Goal: Transaction & Acquisition: Download file/media

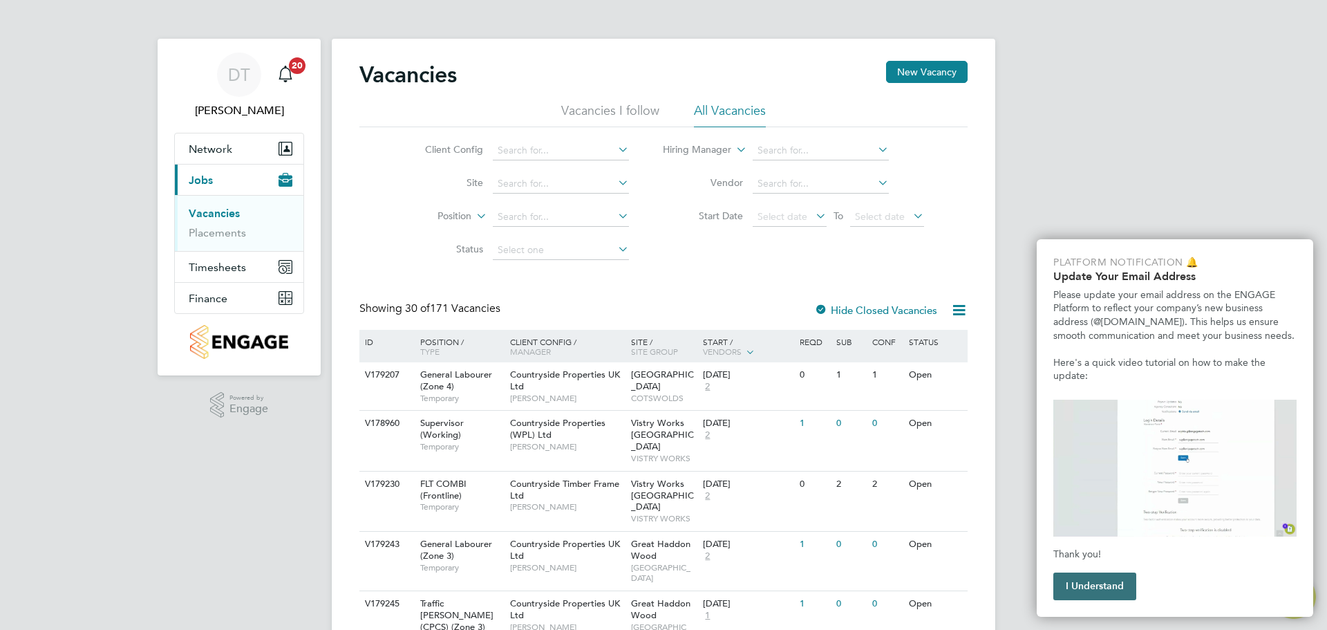
click at [1098, 583] on button "I Understand" at bounding box center [1094, 586] width 83 height 28
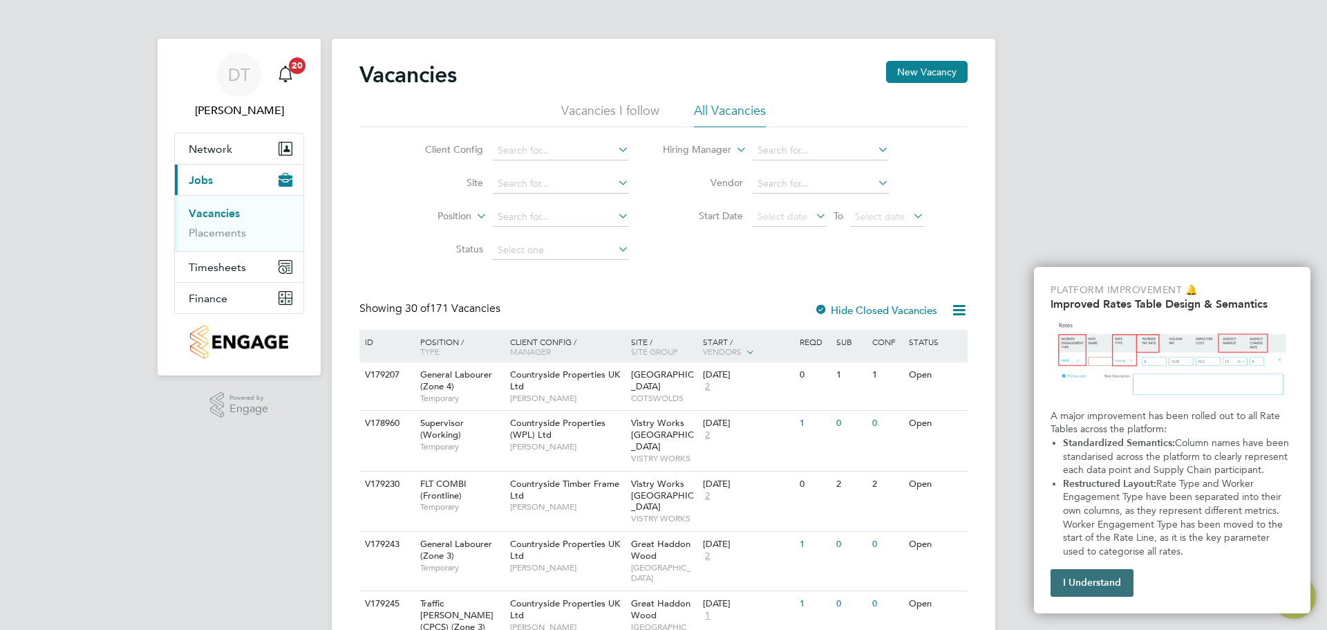
click at [1124, 581] on button "I Understand" at bounding box center [1092, 583] width 83 height 28
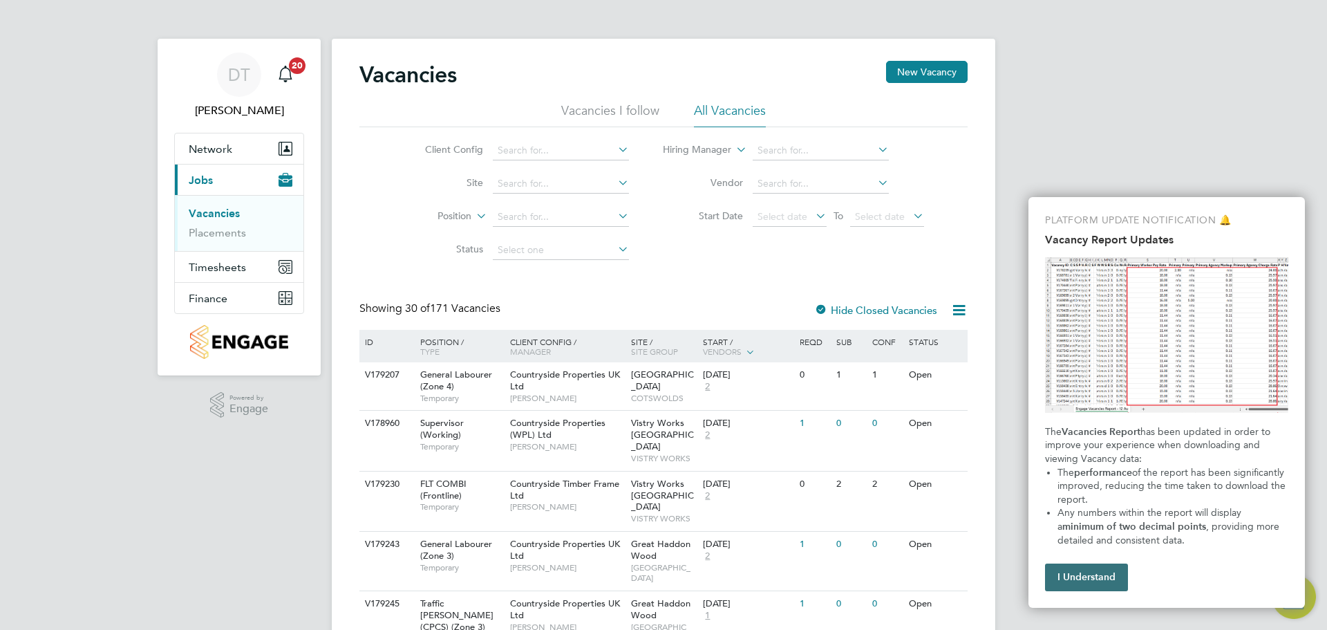
click at [1115, 576] on button "I Understand" at bounding box center [1086, 577] width 83 height 28
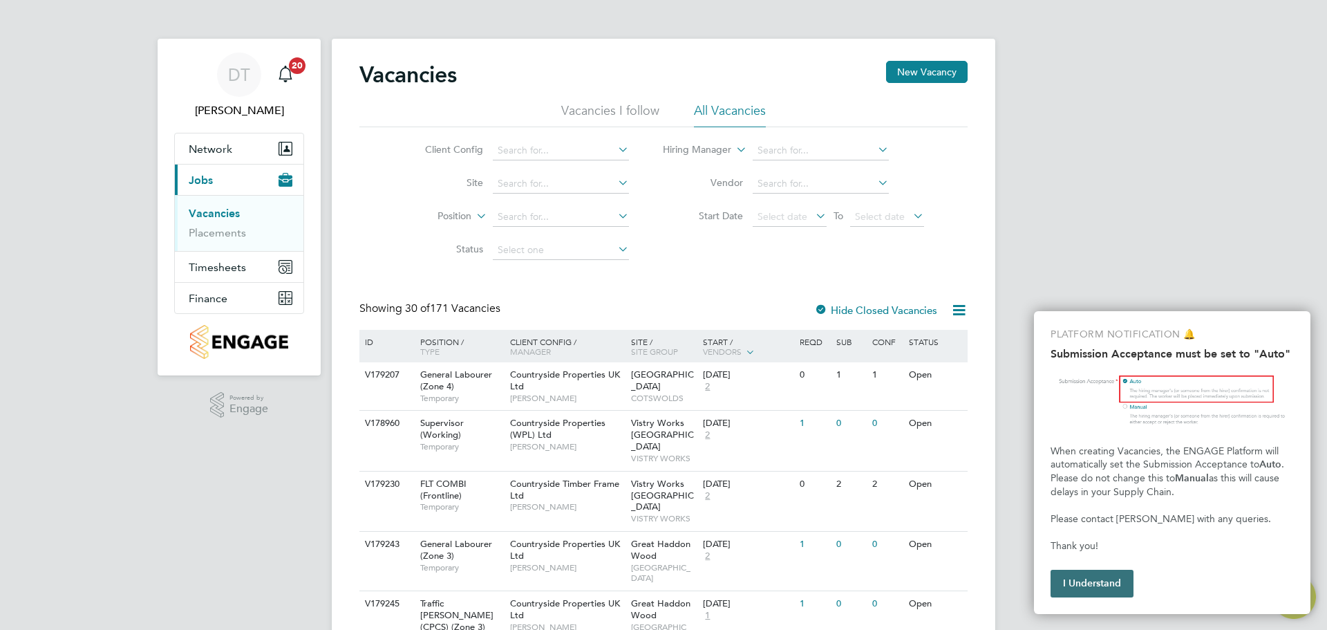
click at [1109, 576] on button "I Understand" at bounding box center [1092, 584] width 83 height 28
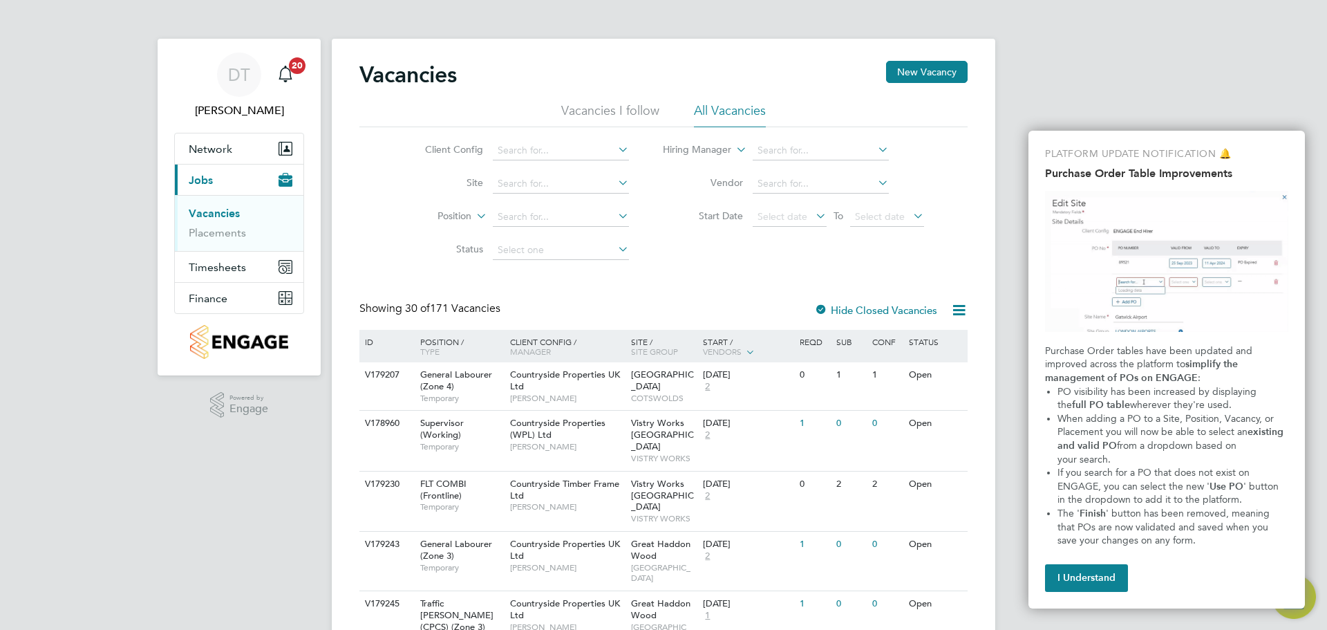
click at [1109, 576] on button "I Understand" at bounding box center [1086, 578] width 83 height 28
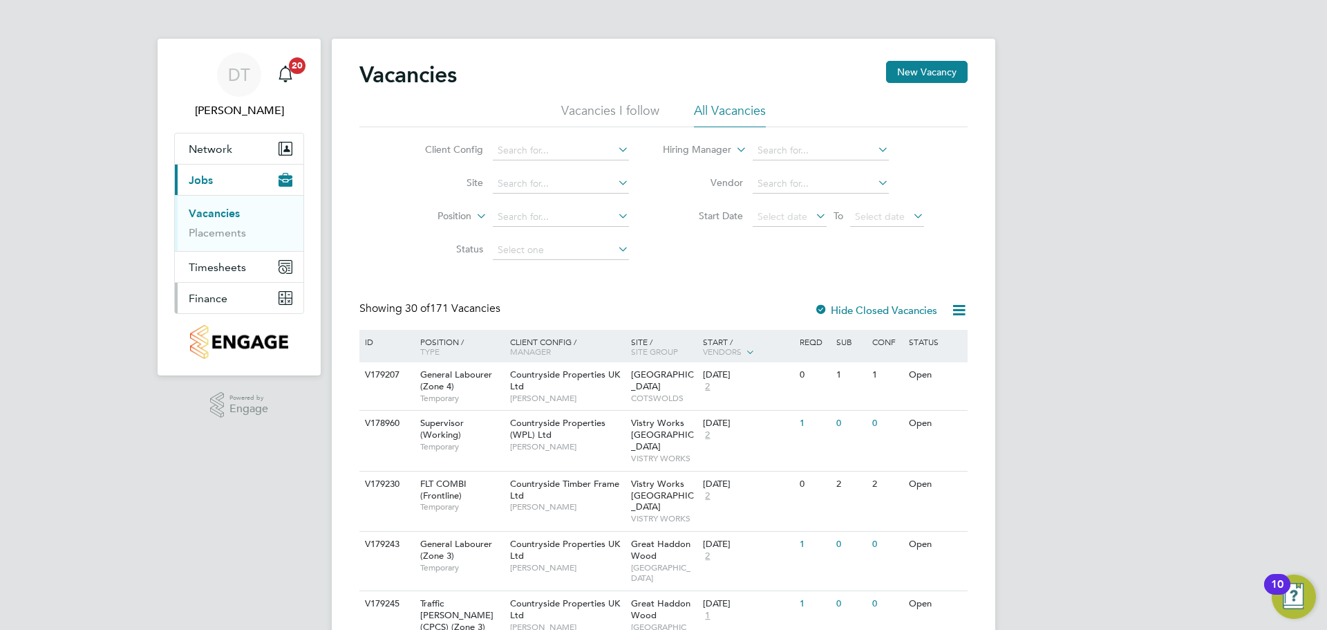
click at [223, 289] on button "Finance" at bounding box center [239, 298] width 129 height 30
click at [205, 272] on link "Invoices & Credit Notes" at bounding box center [232, 282] width 86 height 27
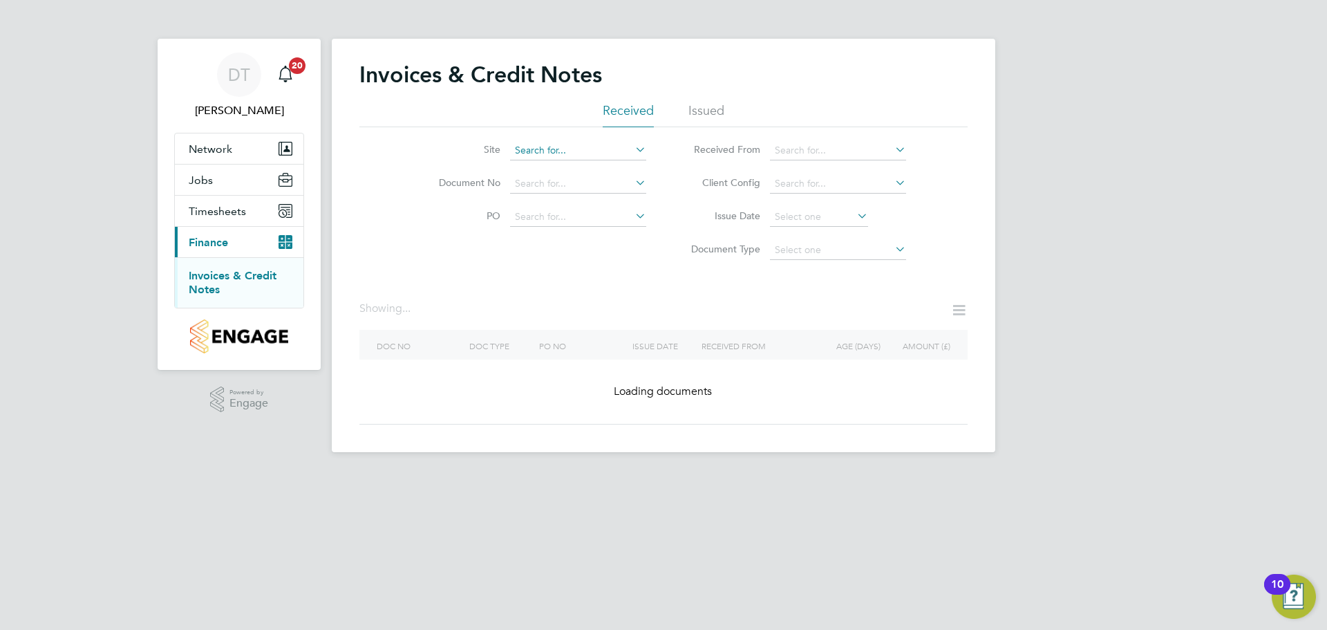
click at [623, 146] on input at bounding box center [578, 150] width 136 height 19
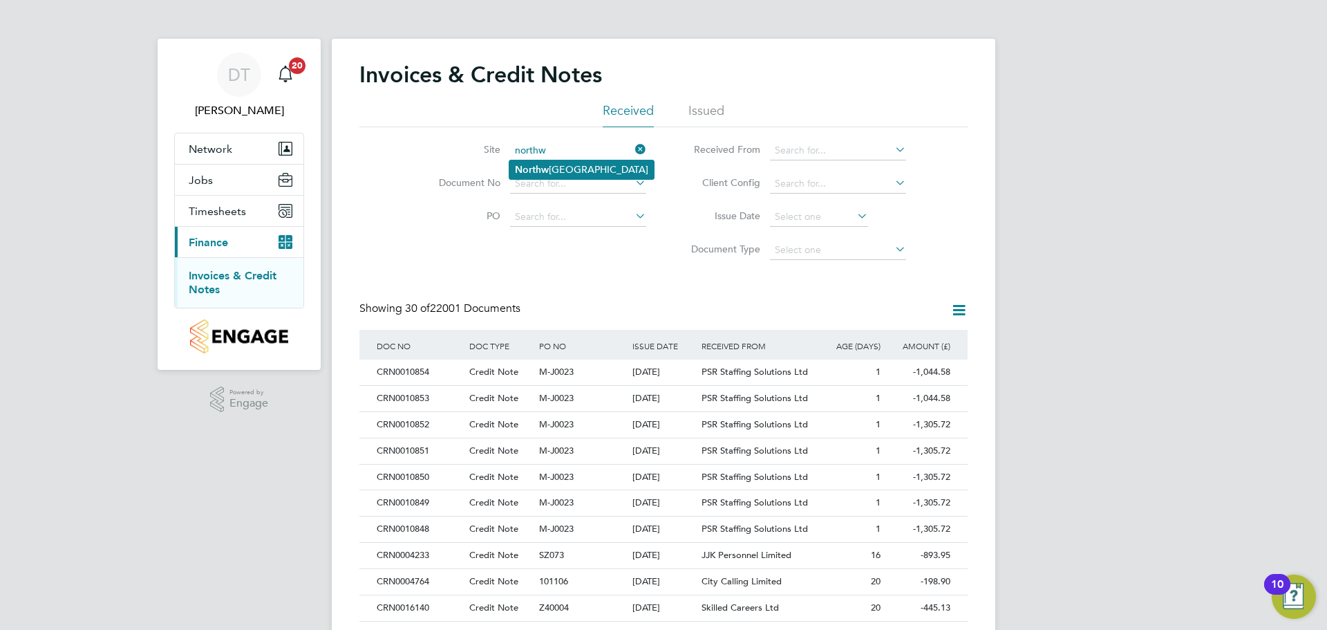
click at [575, 163] on li "[GEOGRAPHIC_DATA]" at bounding box center [581, 169] width 144 height 19
type input "[GEOGRAPHIC_DATA]"
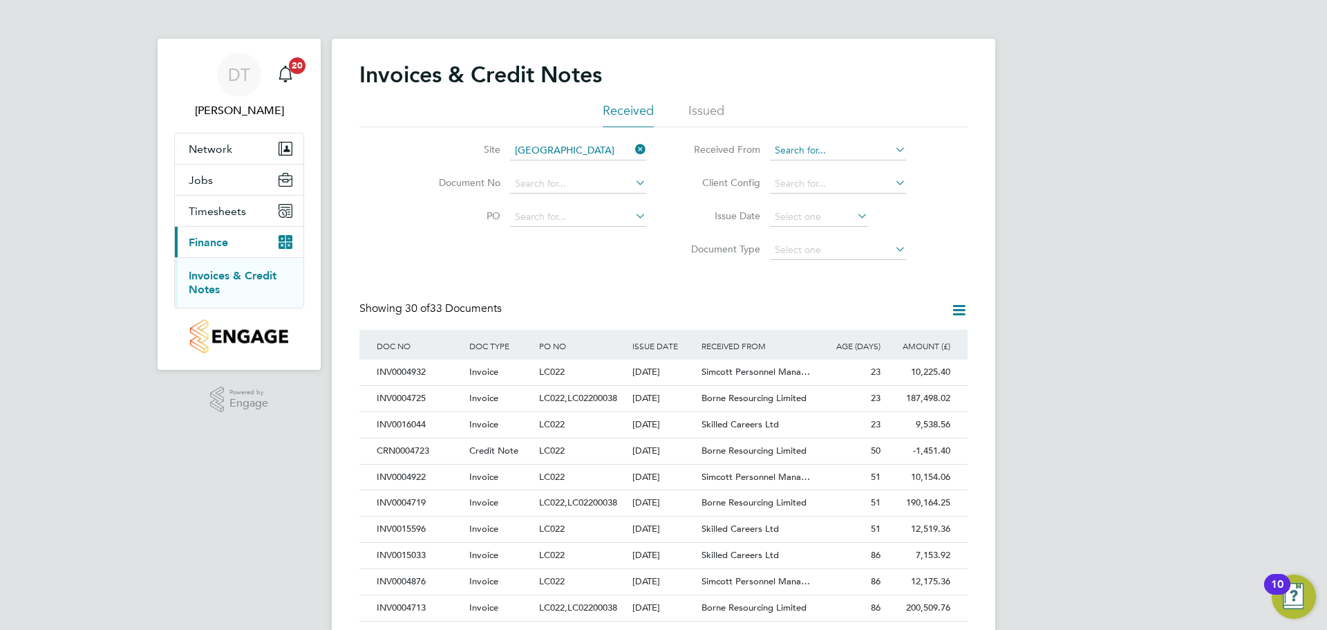
click at [801, 156] on input at bounding box center [838, 150] width 136 height 19
click at [845, 162] on li "Borne Resourcing Limited" at bounding box center [838, 169] width 138 height 19
type input "Borne Resourcing Limited"
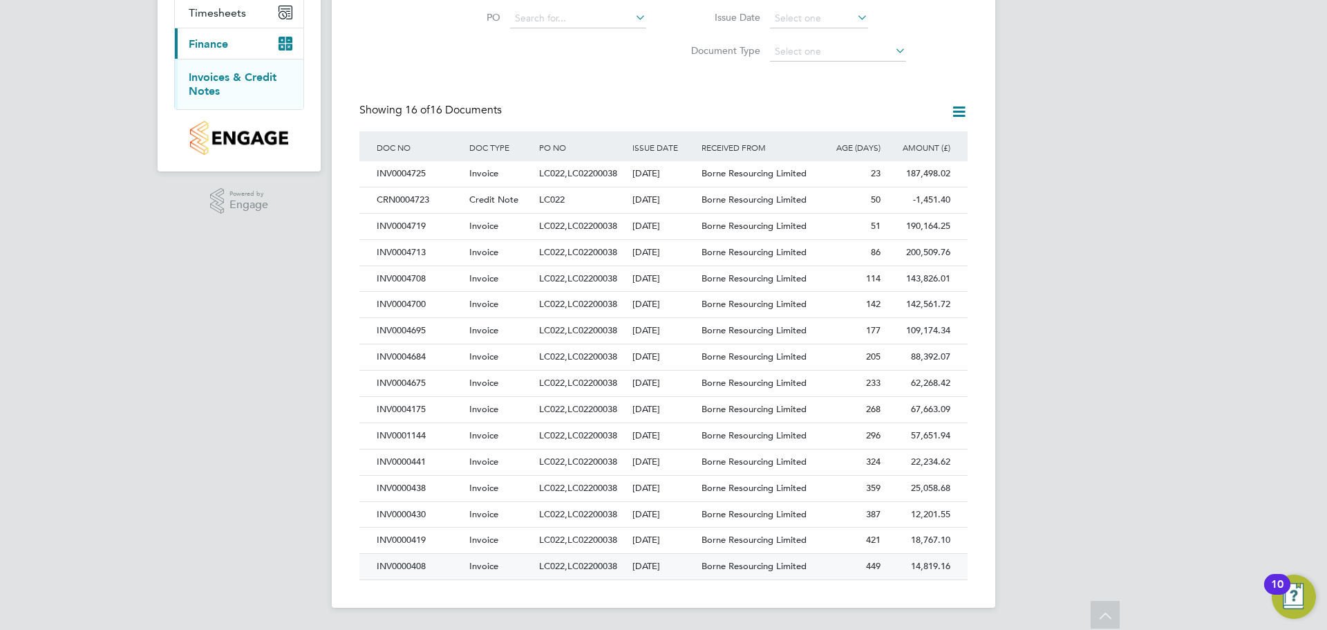
click at [683, 559] on div "[DATE]" at bounding box center [664, 567] width 70 height 26
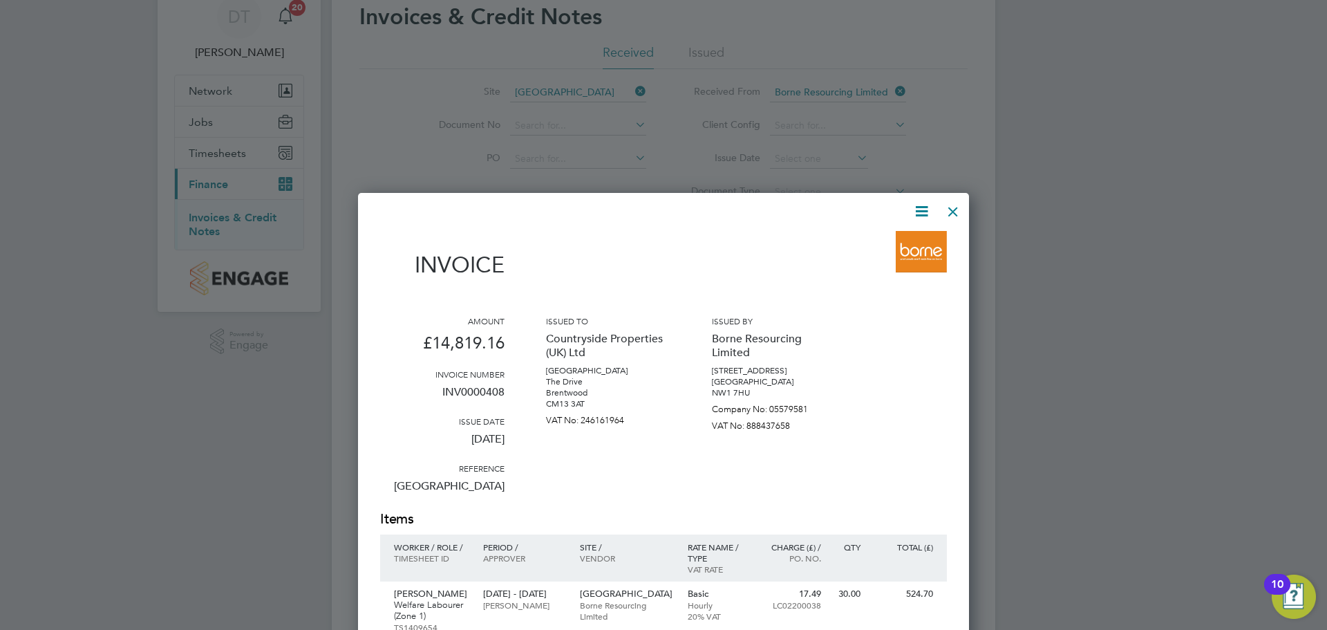
click at [919, 203] on icon at bounding box center [921, 211] width 17 height 17
click at [903, 236] on li "Download Invoice" at bounding box center [879, 243] width 95 height 19
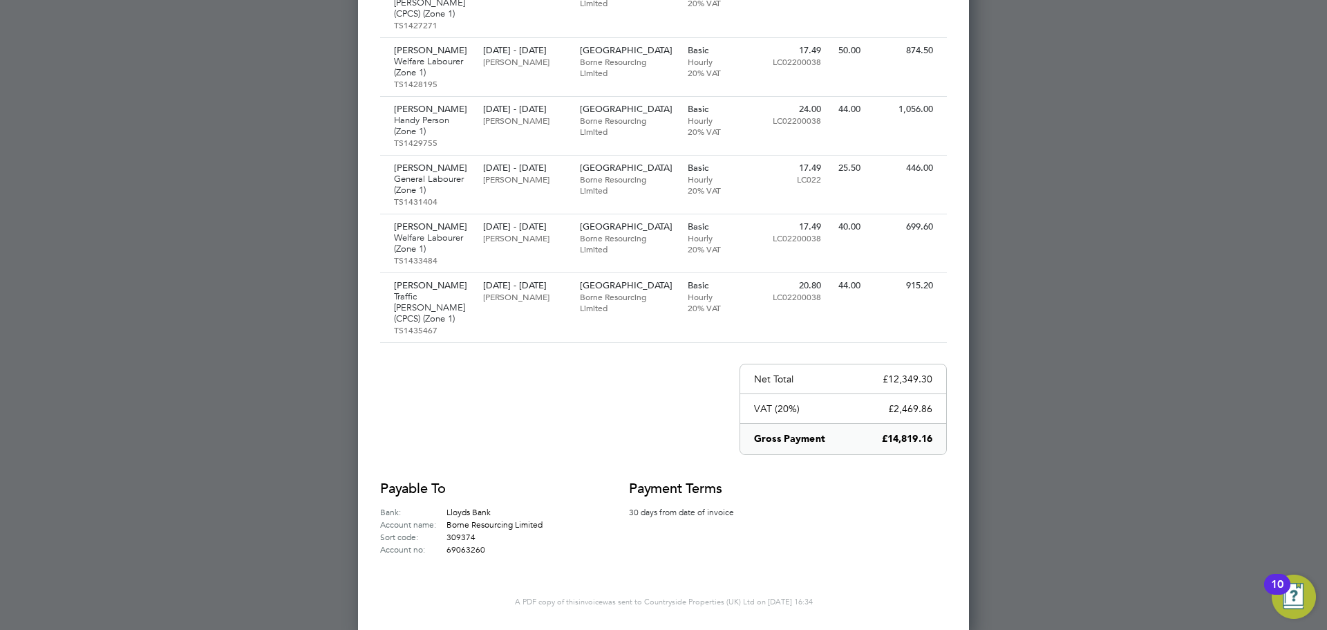
click at [1137, 402] on div at bounding box center [663, 315] width 1327 height 630
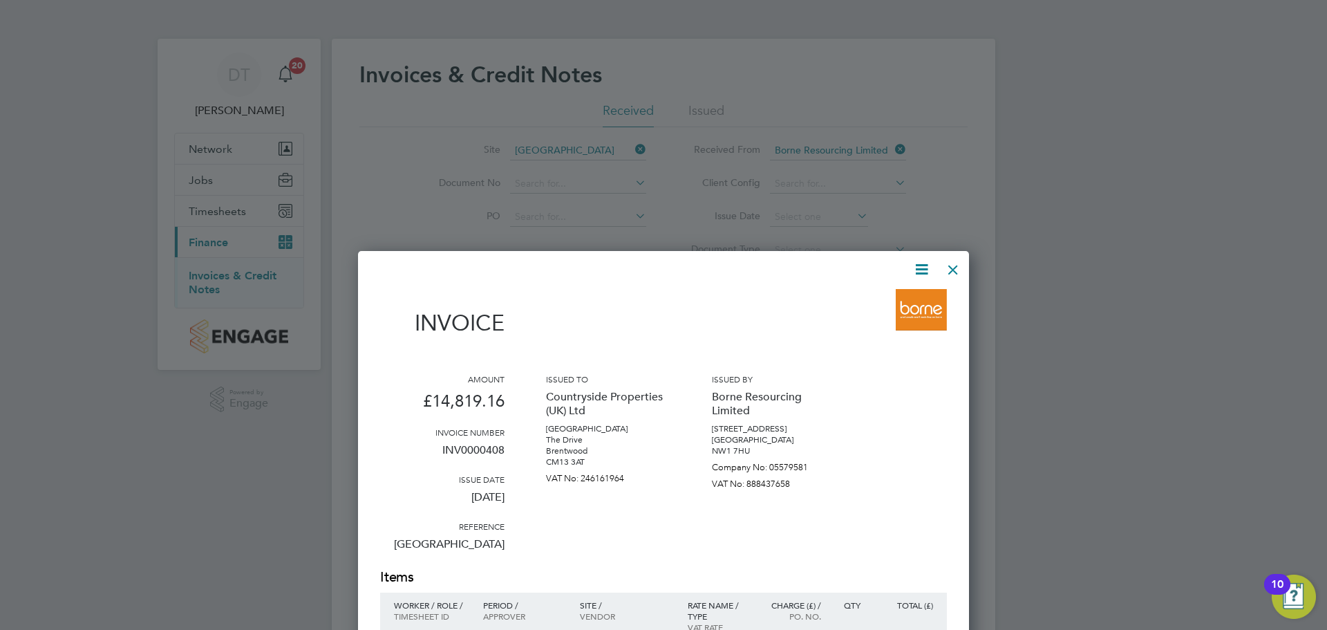
click at [1132, 294] on div at bounding box center [663, 315] width 1327 height 630
click at [948, 268] on div at bounding box center [953, 266] width 25 height 25
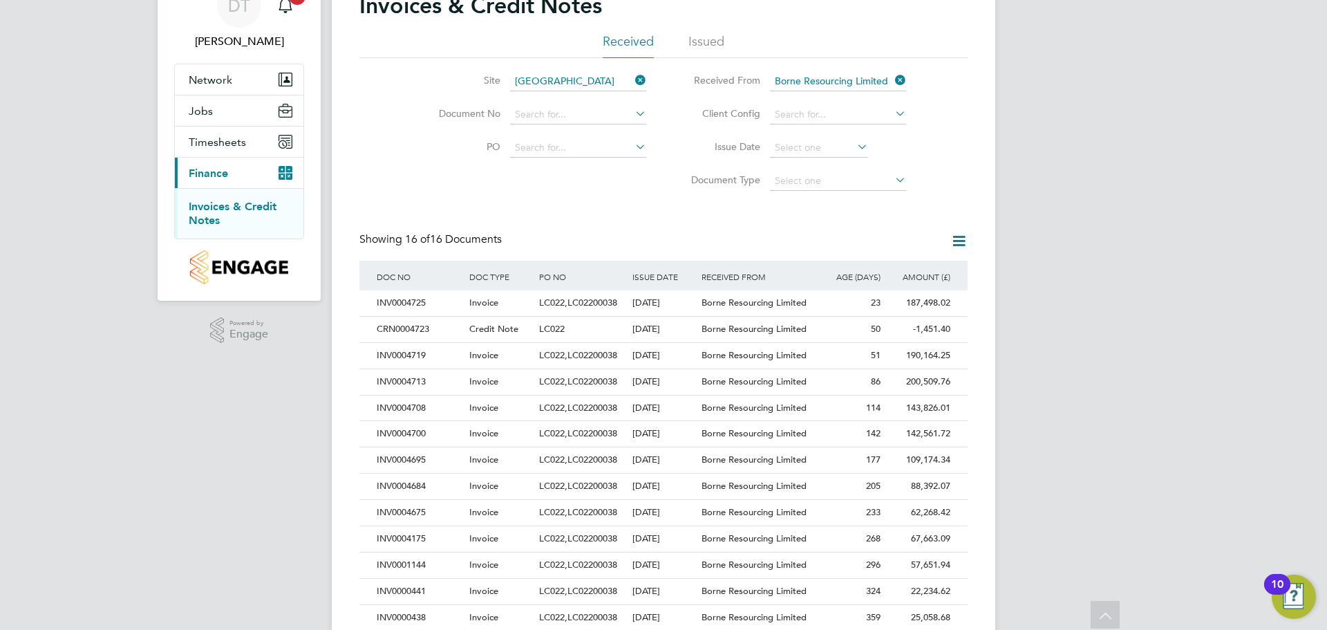
click at [959, 247] on icon at bounding box center [958, 240] width 17 height 17
click at [925, 270] on li "Download invoices" at bounding box center [901, 273] width 131 height 19
click at [954, 241] on icon at bounding box center [958, 240] width 17 height 17
click at [908, 314] on li "Export transactions" at bounding box center [901, 312] width 131 height 19
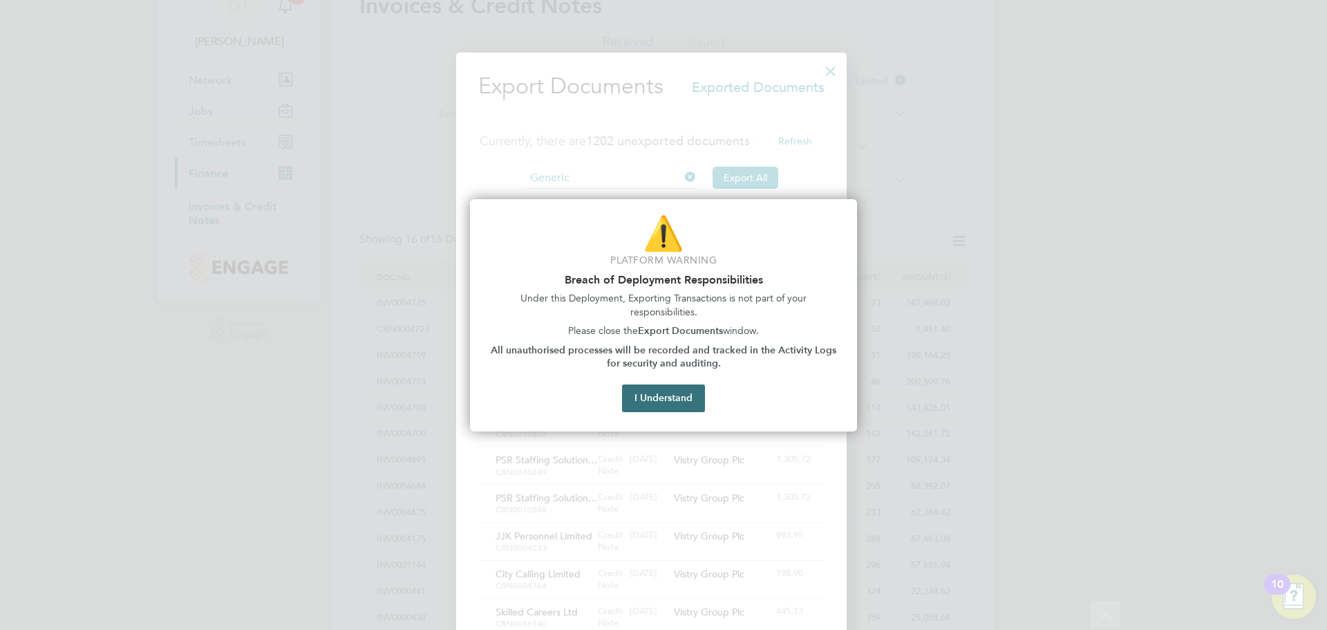
scroll to position [7, 7]
click at [690, 396] on button "I Understand" at bounding box center [663, 398] width 83 height 28
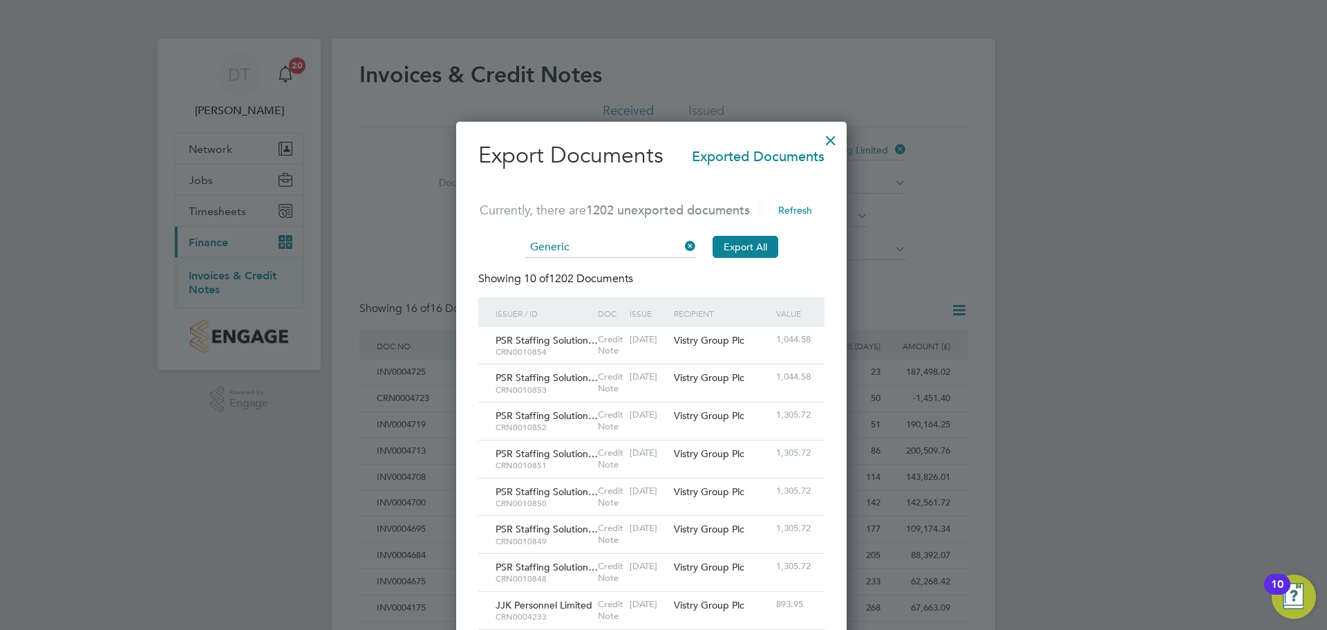
click at [682, 245] on icon at bounding box center [682, 245] width 0 height 19
click at [643, 247] on input at bounding box center [610, 247] width 171 height 21
click at [843, 140] on div at bounding box center [830, 136] width 25 height 25
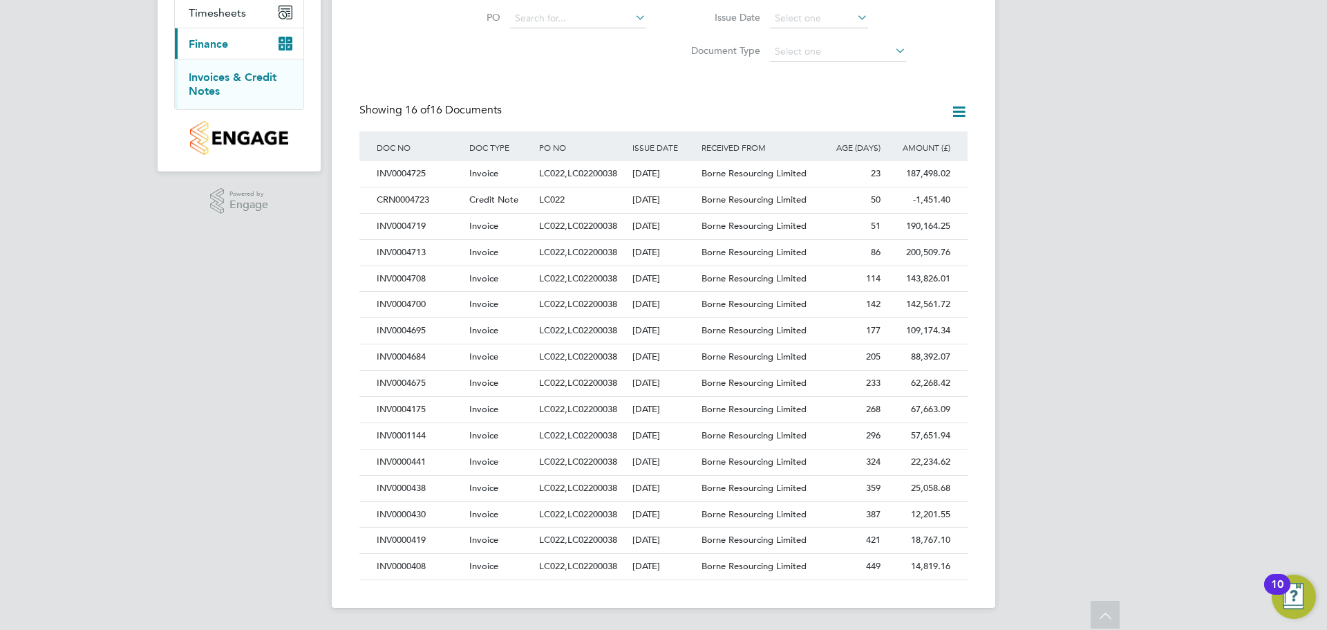
click at [1179, 492] on div "DT [PERSON_NAME] Notifications 20 Applications: Network Team Members Sites Work…" at bounding box center [663, 216] width 1327 height 828
click at [840, 540] on div "421" at bounding box center [849, 540] width 70 height 26
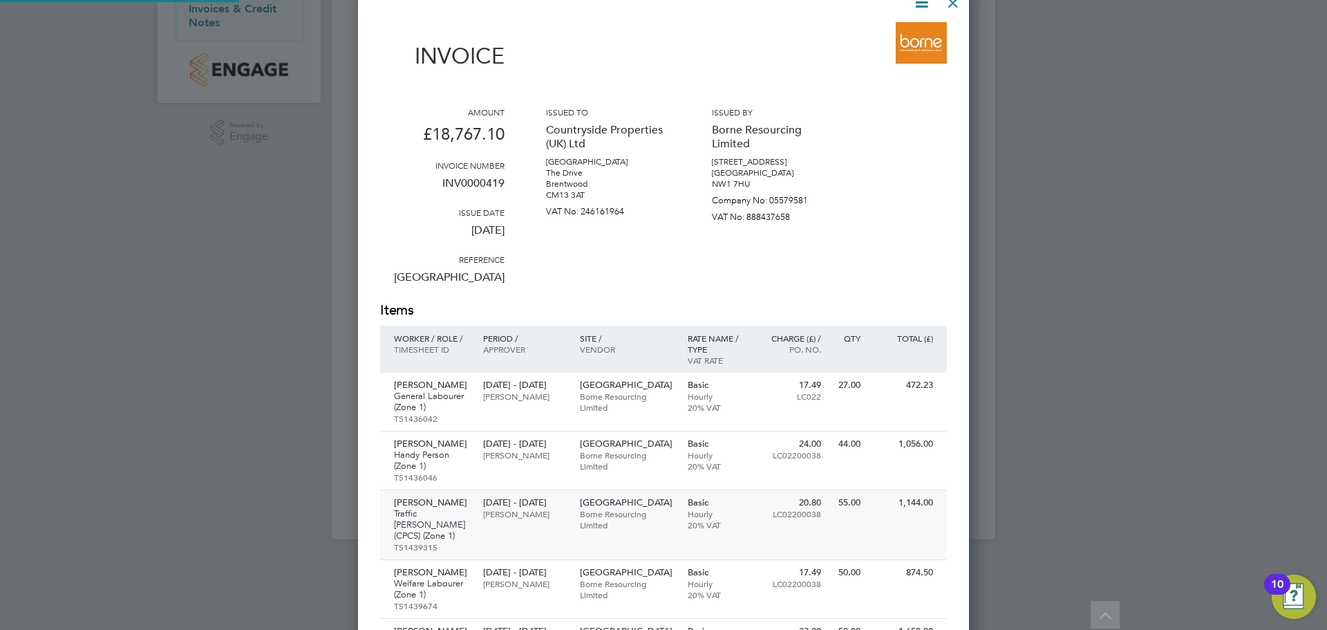
scroll to position [1613, 612]
click at [1086, 253] on div at bounding box center [663, 315] width 1327 height 630
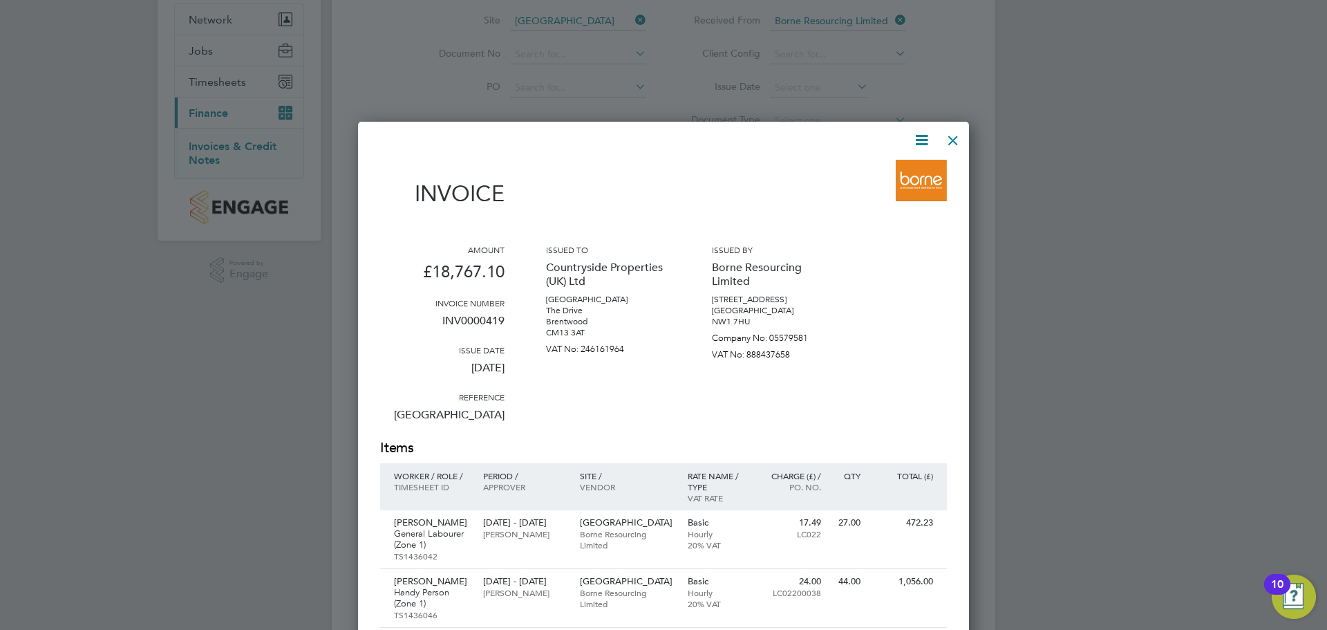
click at [954, 137] on div at bounding box center [953, 136] width 25 height 25
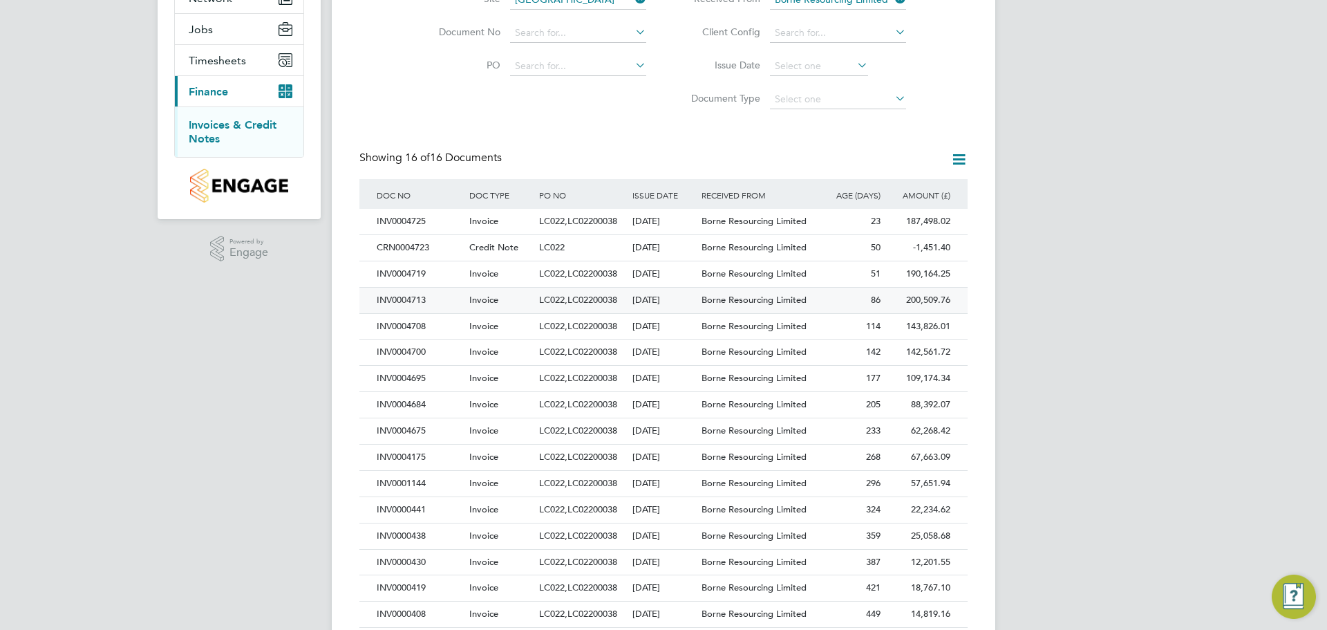
scroll to position [198, 0]
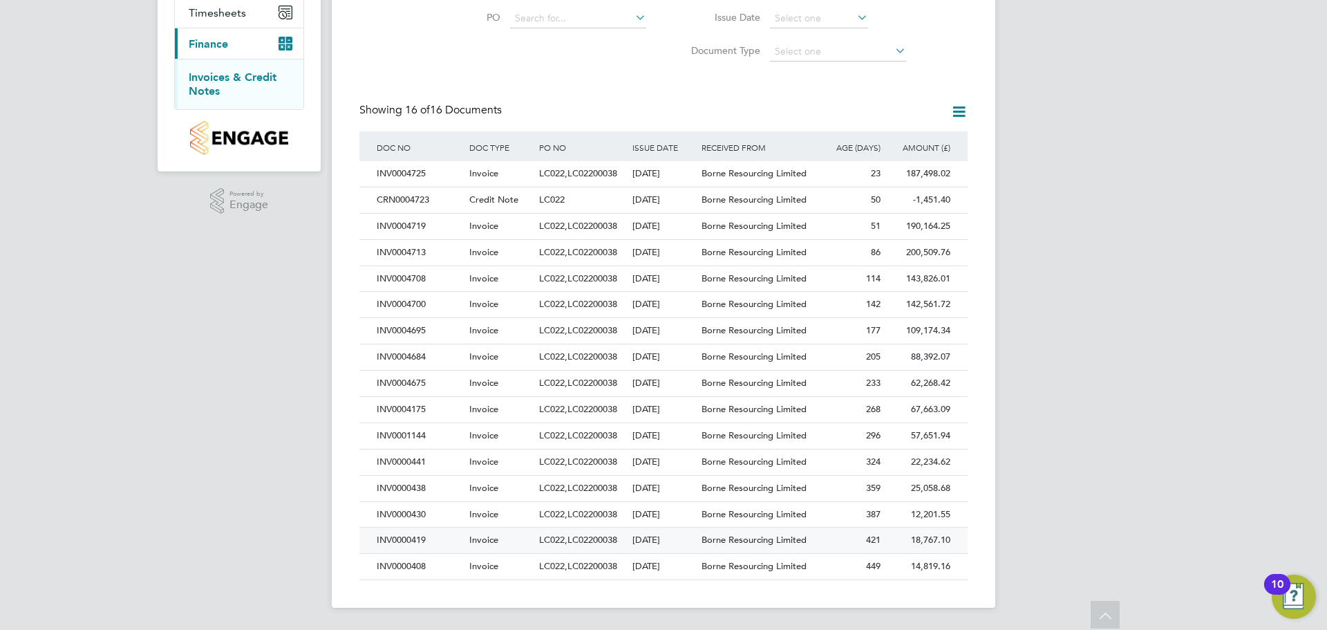
click at [632, 537] on div "[DATE]" at bounding box center [664, 540] width 70 height 26
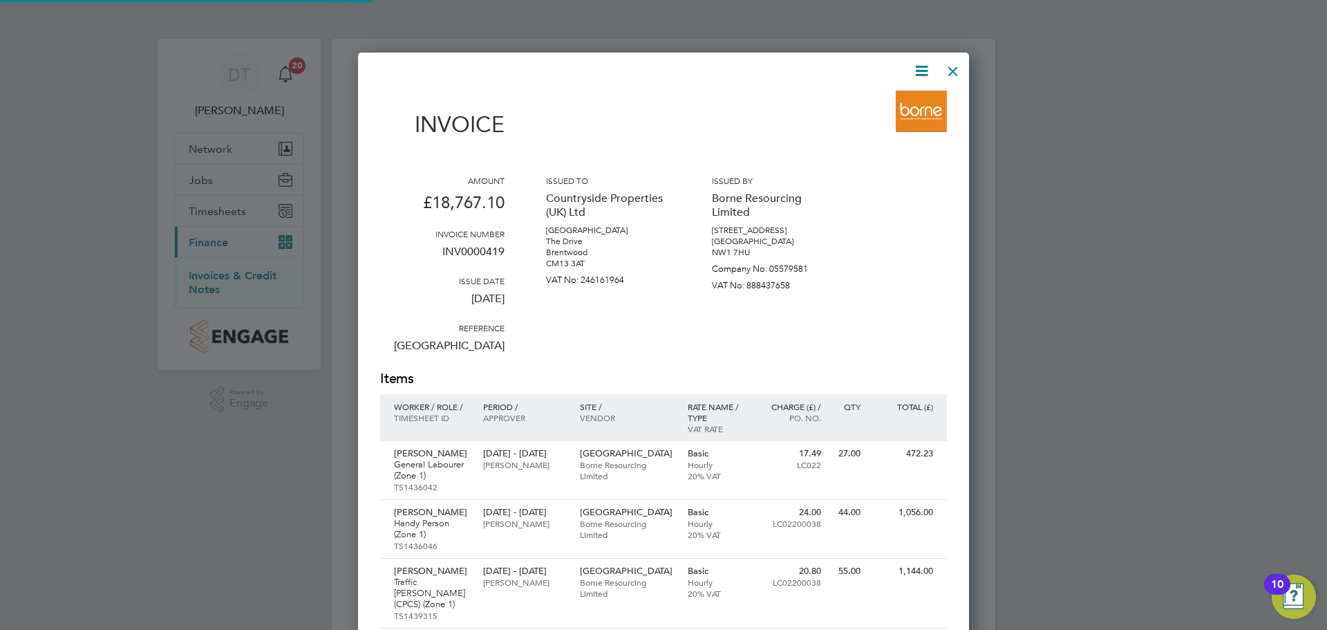
scroll to position [1613, 612]
click at [925, 77] on icon at bounding box center [921, 70] width 17 height 17
click at [881, 95] on li "Download Invoice" at bounding box center [879, 103] width 95 height 19
click at [957, 79] on div at bounding box center [953, 67] width 25 height 25
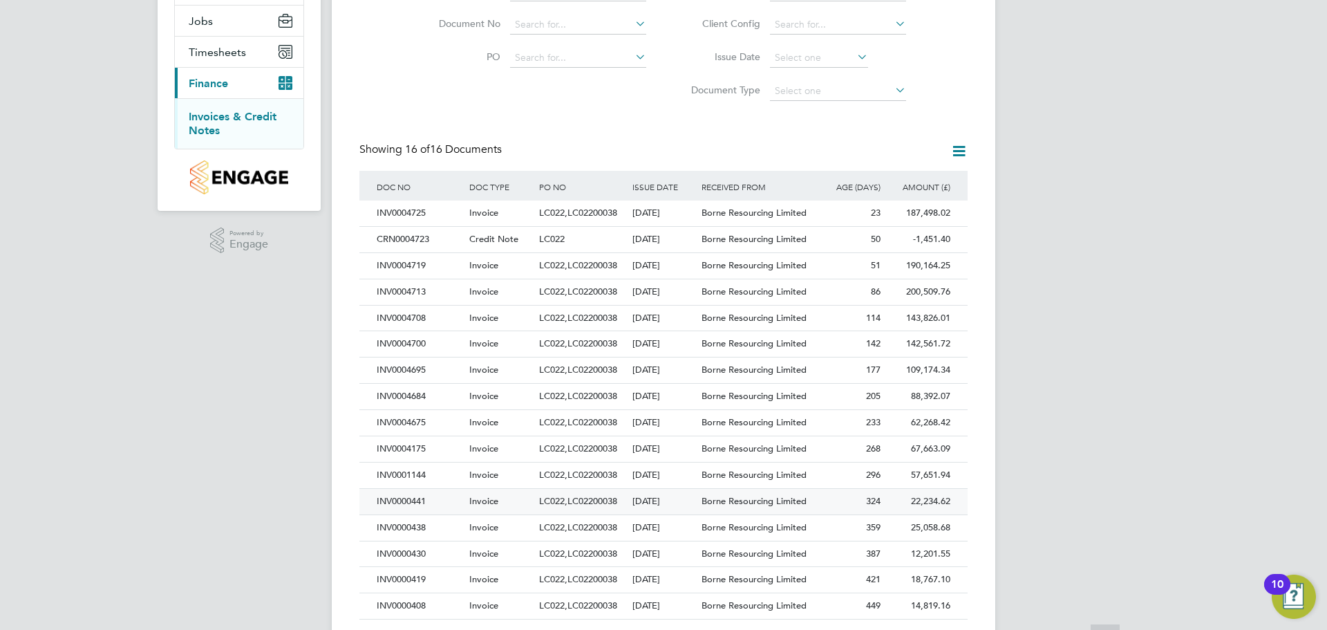
scroll to position [198, 0]
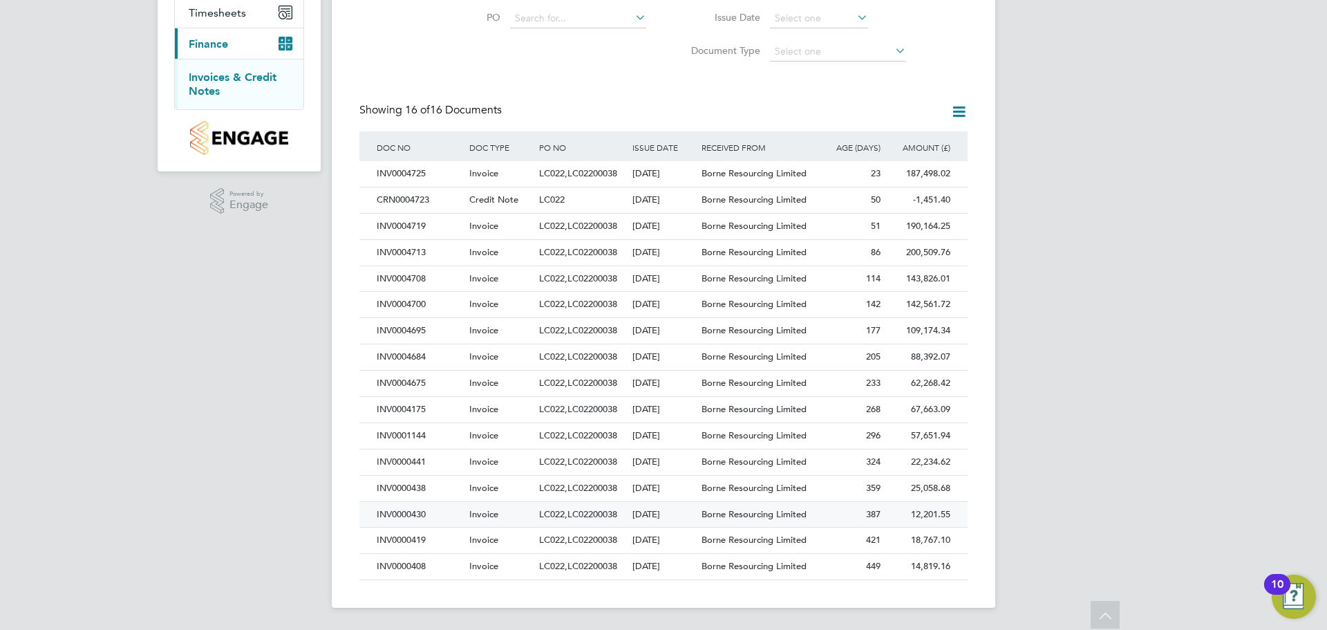
click at [798, 510] on span "Borne Resourcing Limited" at bounding box center [754, 514] width 105 height 12
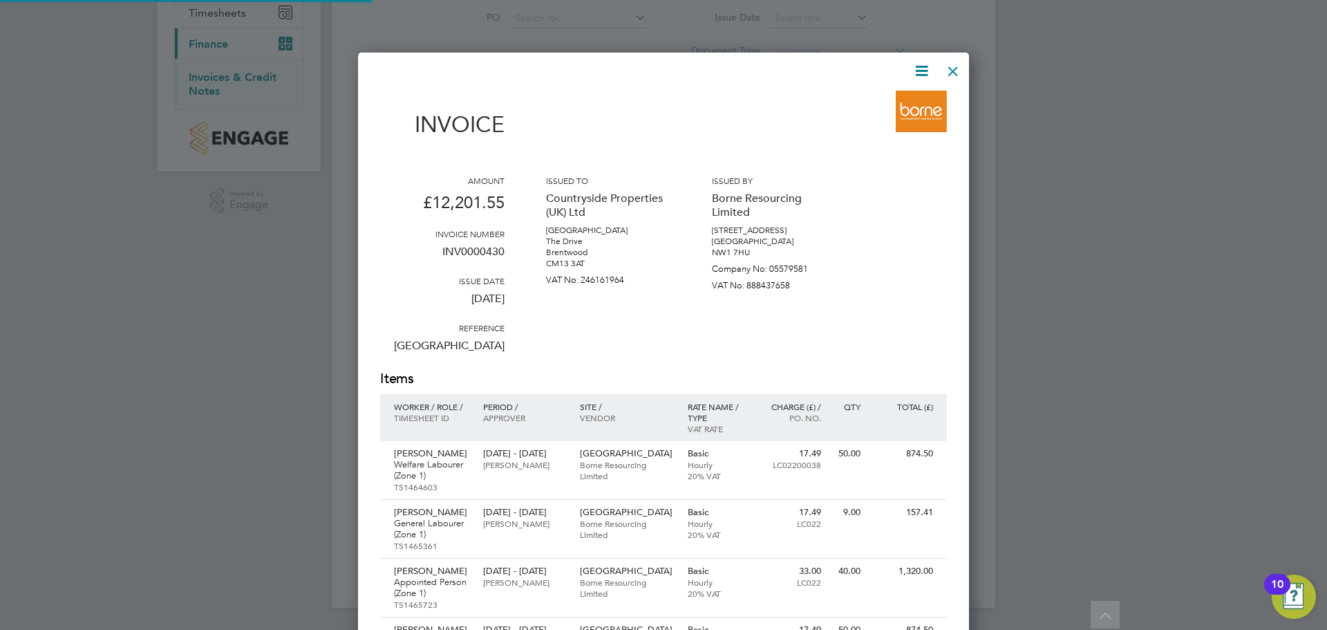
scroll to position [1250, 612]
click at [919, 66] on icon at bounding box center [921, 70] width 17 height 17
click at [892, 102] on li "Download Invoice" at bounding box center [879, 103] width 95 height 19
click at [956, 74] on div at bounding box center [953, 67] width 25 height 25
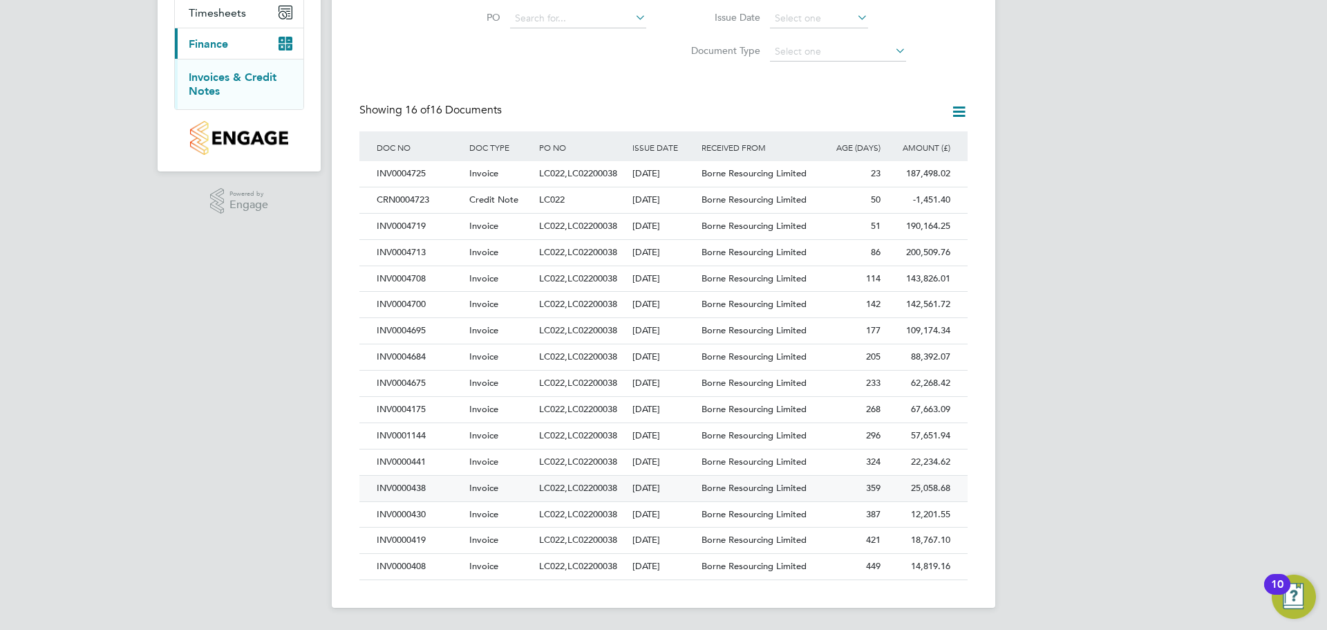
click at [829, 483] on div "359" at bounding box center [849, 489] width 70 height 26
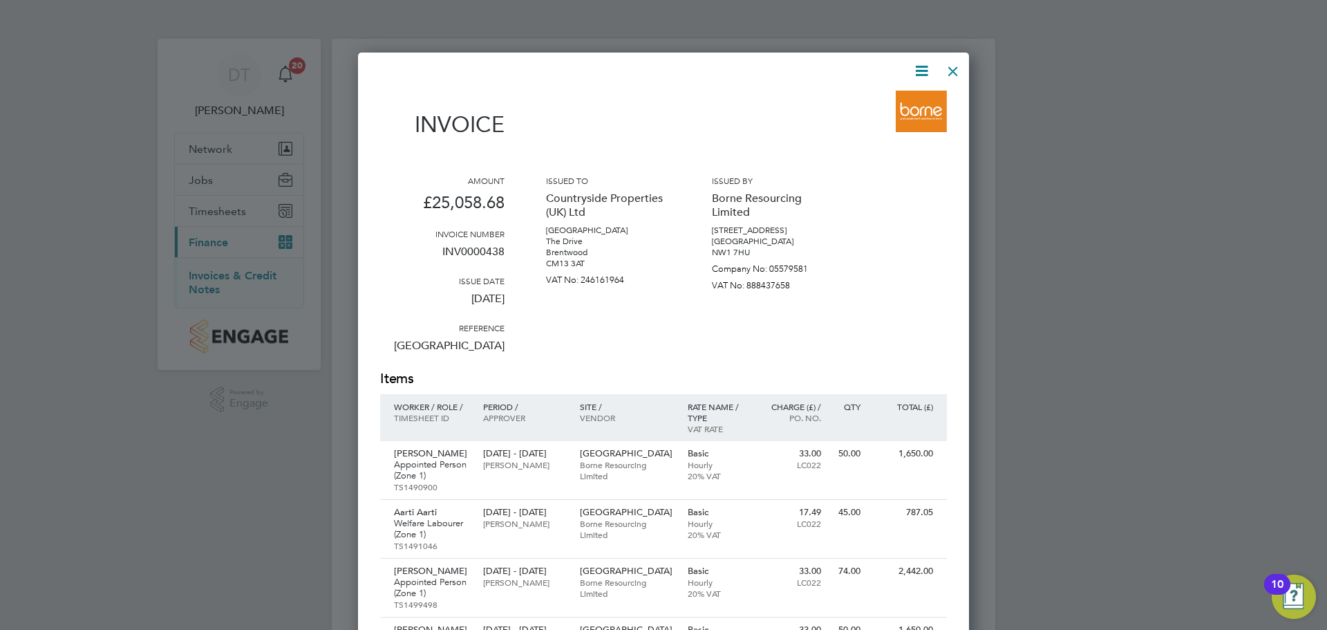
click at [924, 70] on icon at bounding box center [921, 70] width 17 height 17
click at [888, 105] on li "Download Invoice" at bounding box center [879, 103] width 95 height 19
drag, startPoint x: 954, startPoint y: 66, endPoint x: 951, endPoint y: 72, distance: 7.1
click at [954, 66] on div at bounding box center [953, 67] width 25 height 25
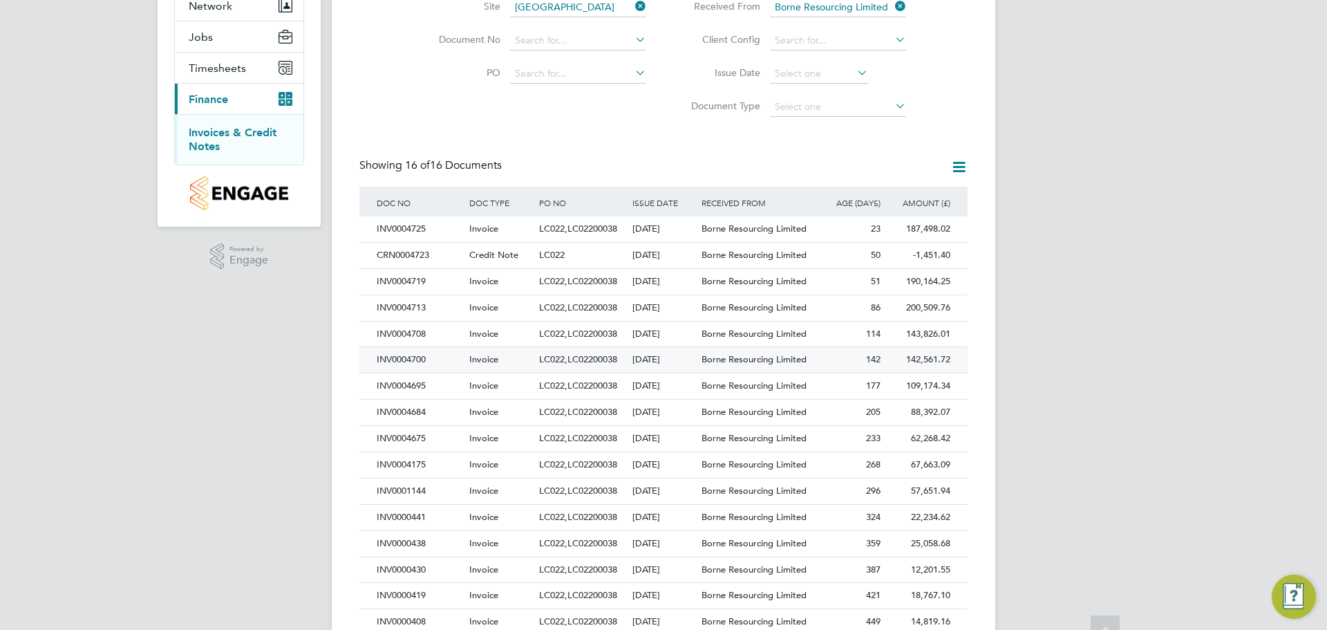
scroll to position [198, 0]
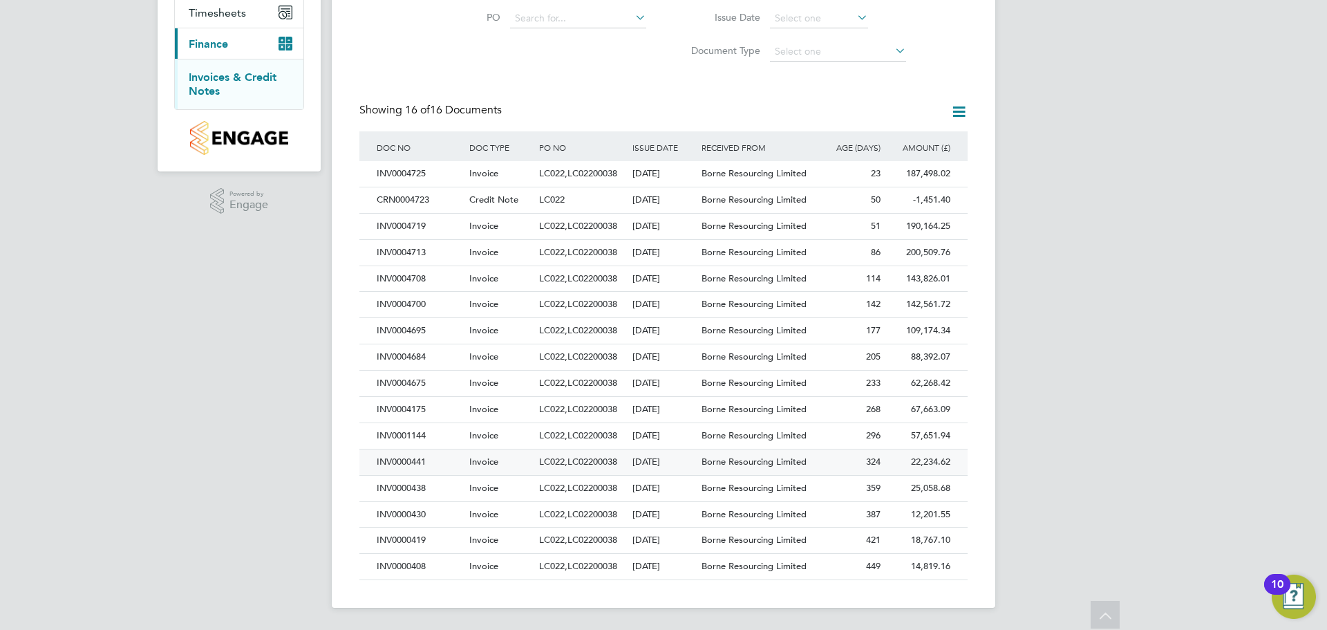
click at [789, 461] on span "Borne Resourcing Limited" at bounding box center [754, 461] width 105 height 12
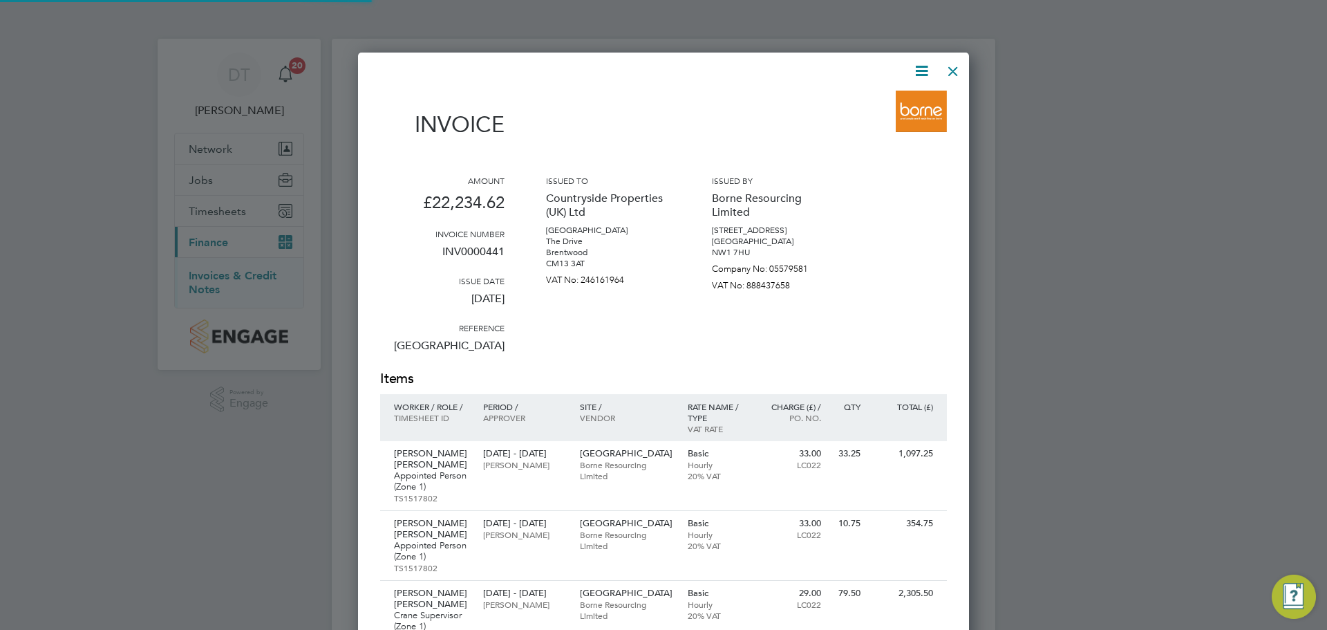
scroll to position [1646, 612]
click at [919, 77] on icon at bounding box center [921, 70] width 17 height 17
click at [883, 102] on li "Download Invoice" at bounding box center [879, 103] width 95 height 19
click at [949, 72] on div at bounding box center [953, 67] width 25 height 25
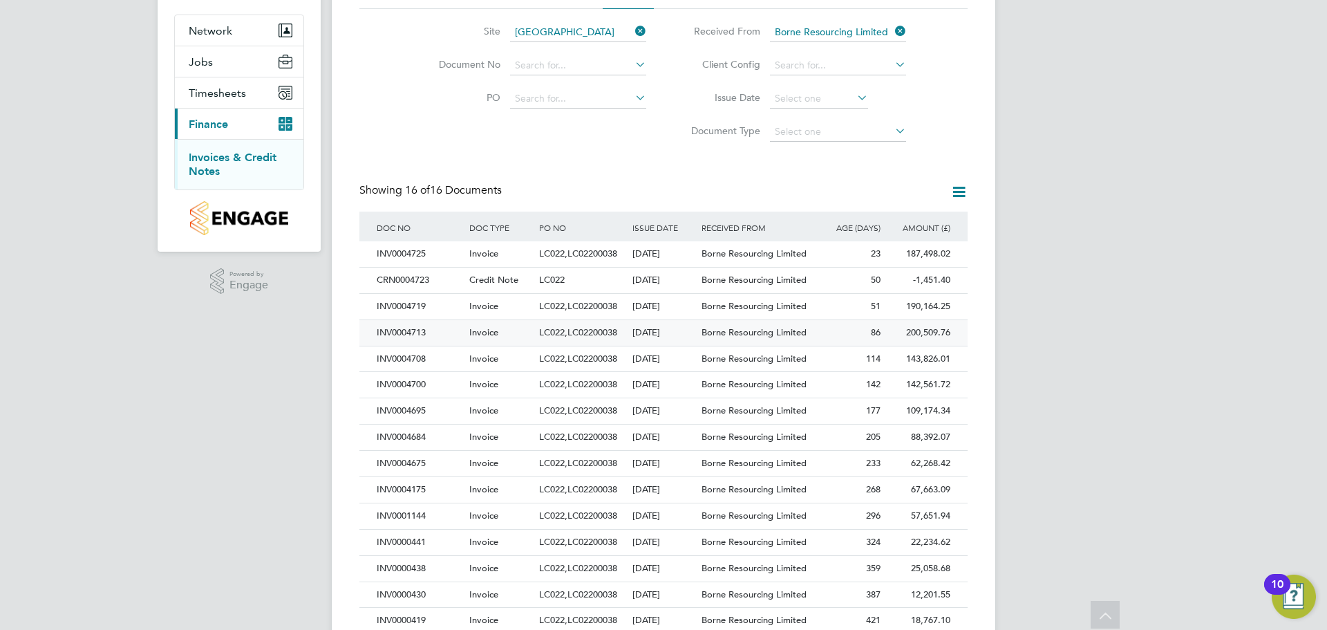
scroll to position [198, 0]
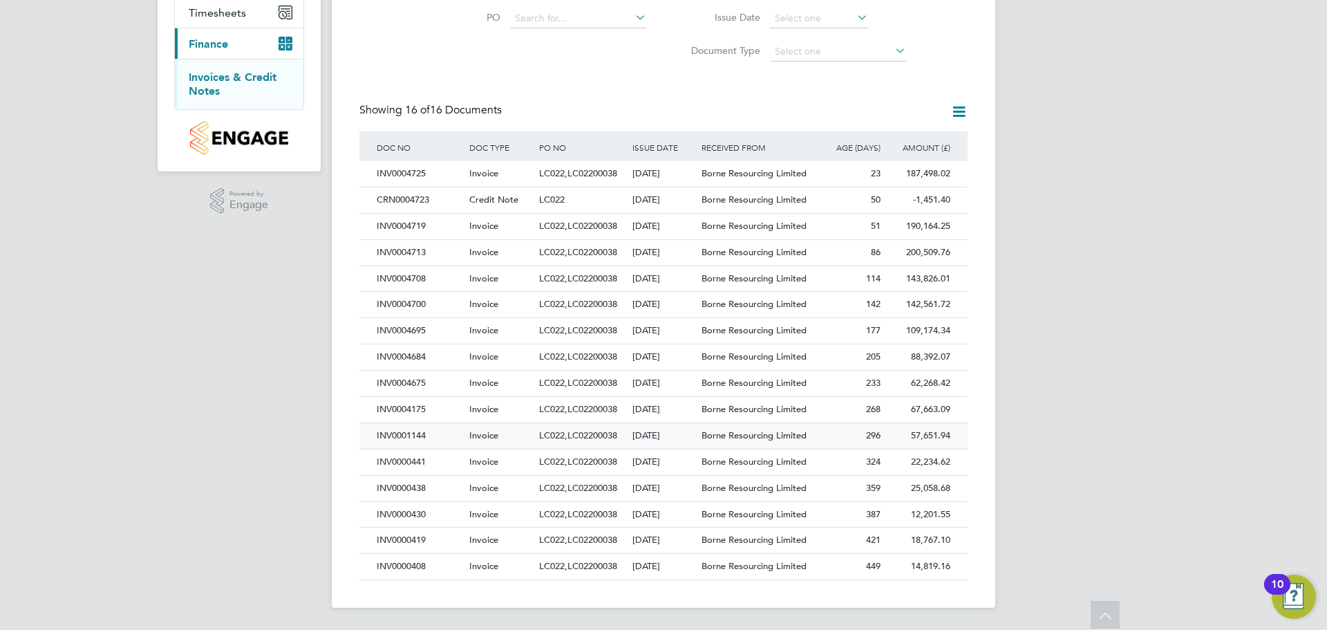
click at [771, 427] on div "Borne Resourcing Limited" at bounding box center [756, 436] width 116 height 26
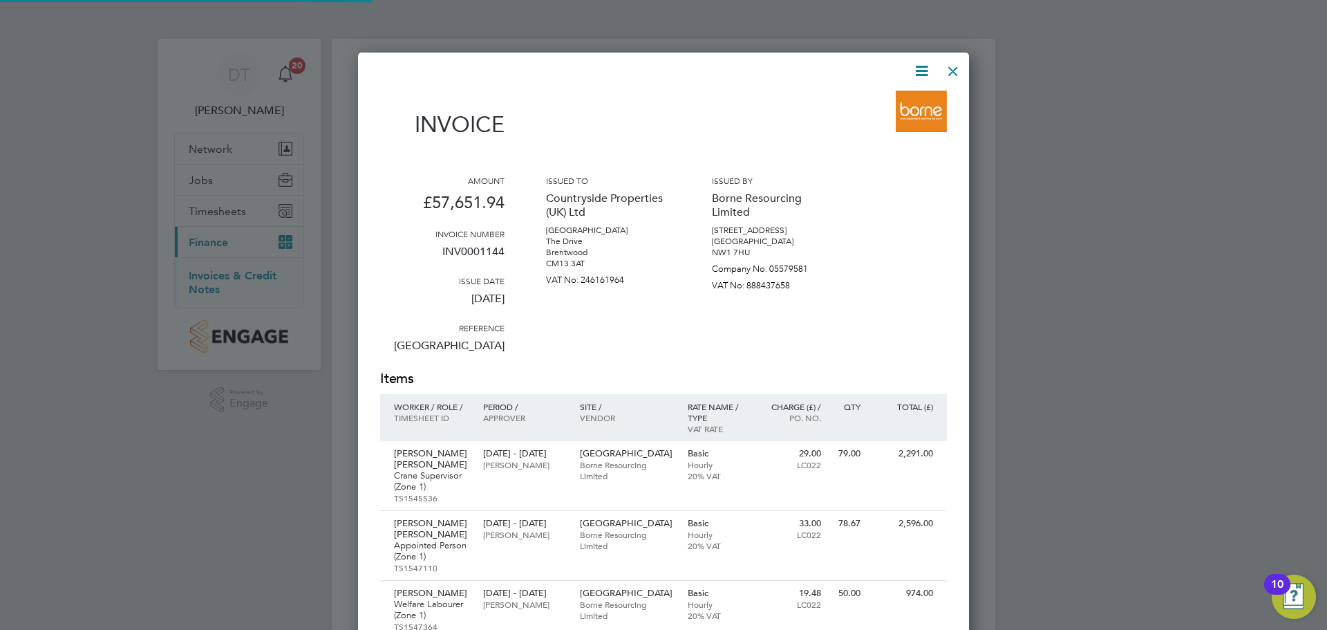
scroll to position [2888, 612]
click at [918, 74] on icon at bounding box center [921, 70] width 17 height 17
click at [881, 100] on li "Download Invoice" at bounding box center [879, 103] width 95 height 19
click at [950, 69] on div at bounding box center [953, 67] width 25 height 25
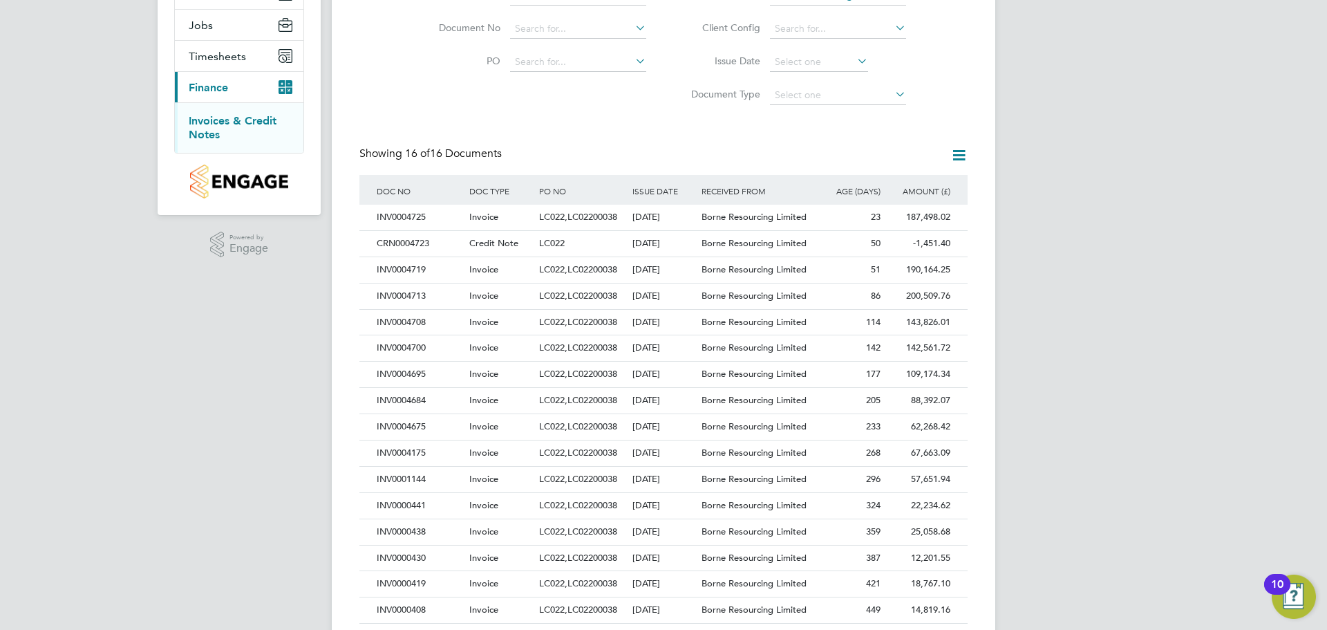
scroll to position [198, 0]
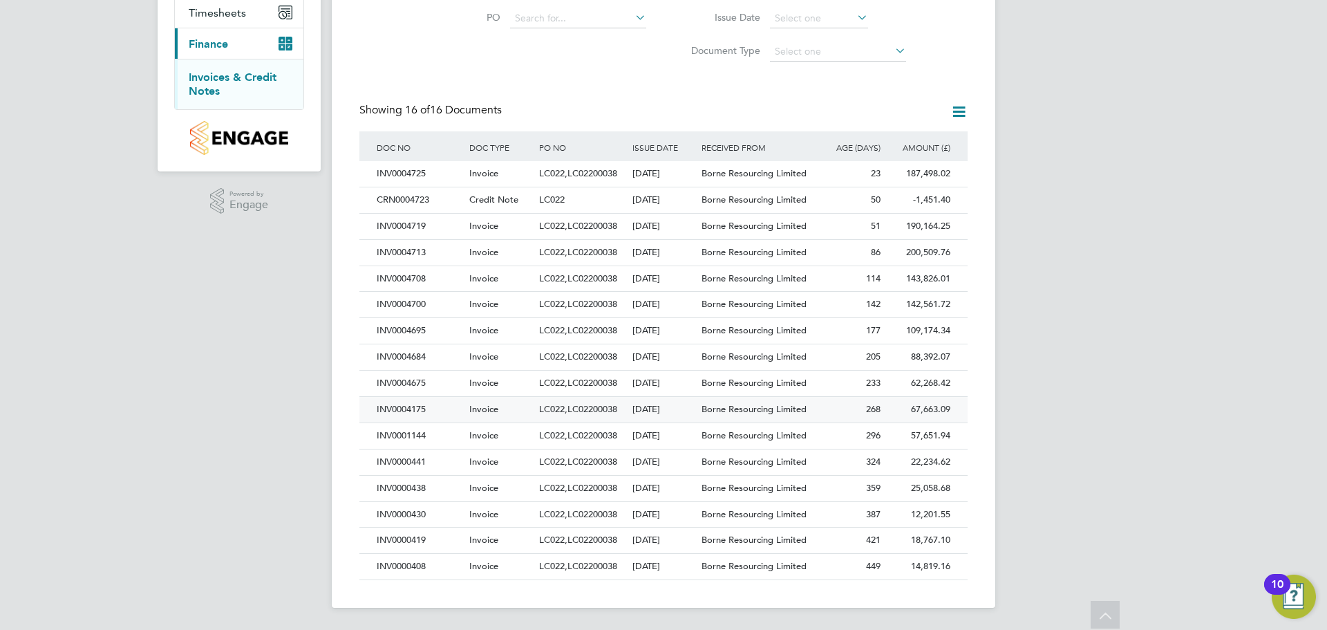
click at [803, 406] on span "Borne Resourcing Limited" at bounding box center [754, 409] width 105 height 12
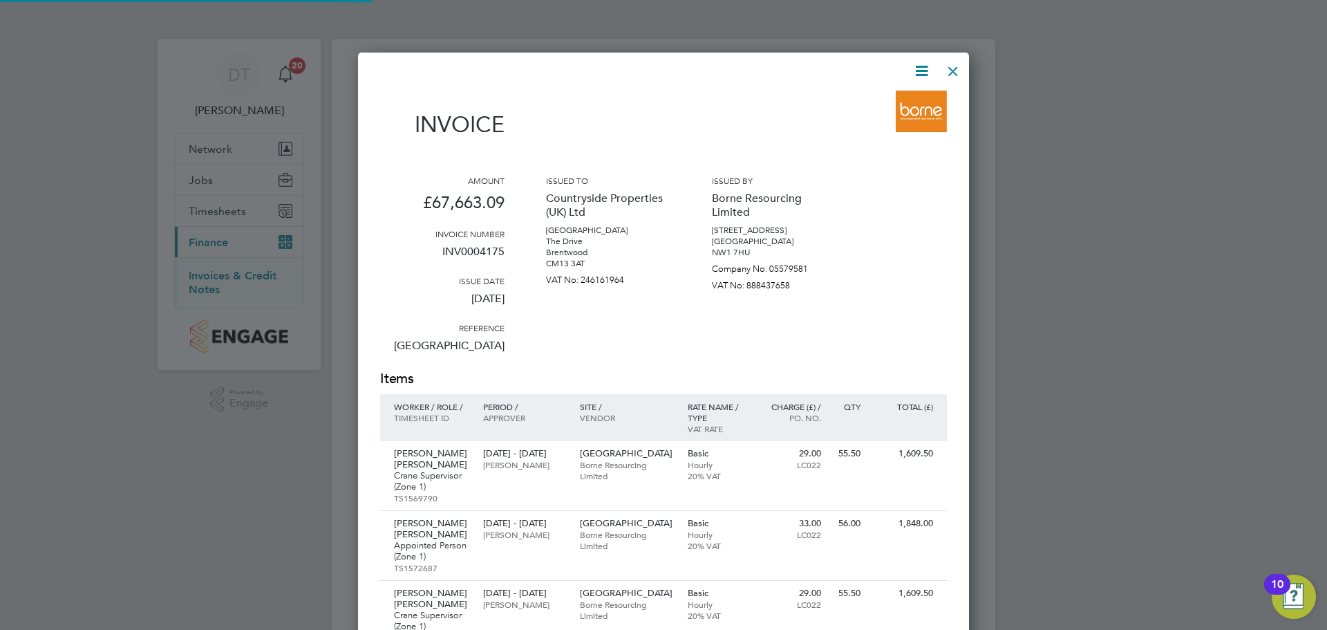
scroll to position [3475, 612]
click at [924, 70] on icon at bounding box center [921, 70] width 17 height 17
click at [874, 104] on li "Download Invoice" at bounding box center [879, 103] width 95 height 19
drag, startPoint x: 951, startPoint y: 64, endPoint x: 943, endPoint y: 104, distance: 40.3
click at [951, 64] on div at bounding box center [953, 67] width 25 height 25
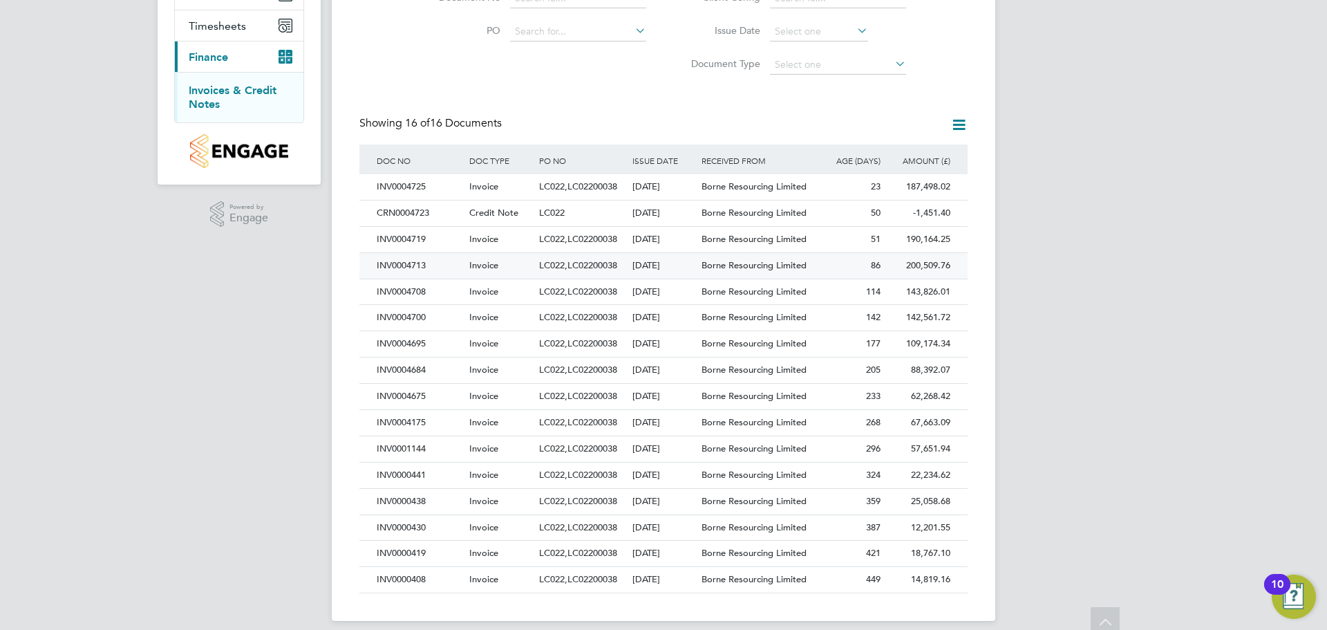
scroll to position [198, 0]
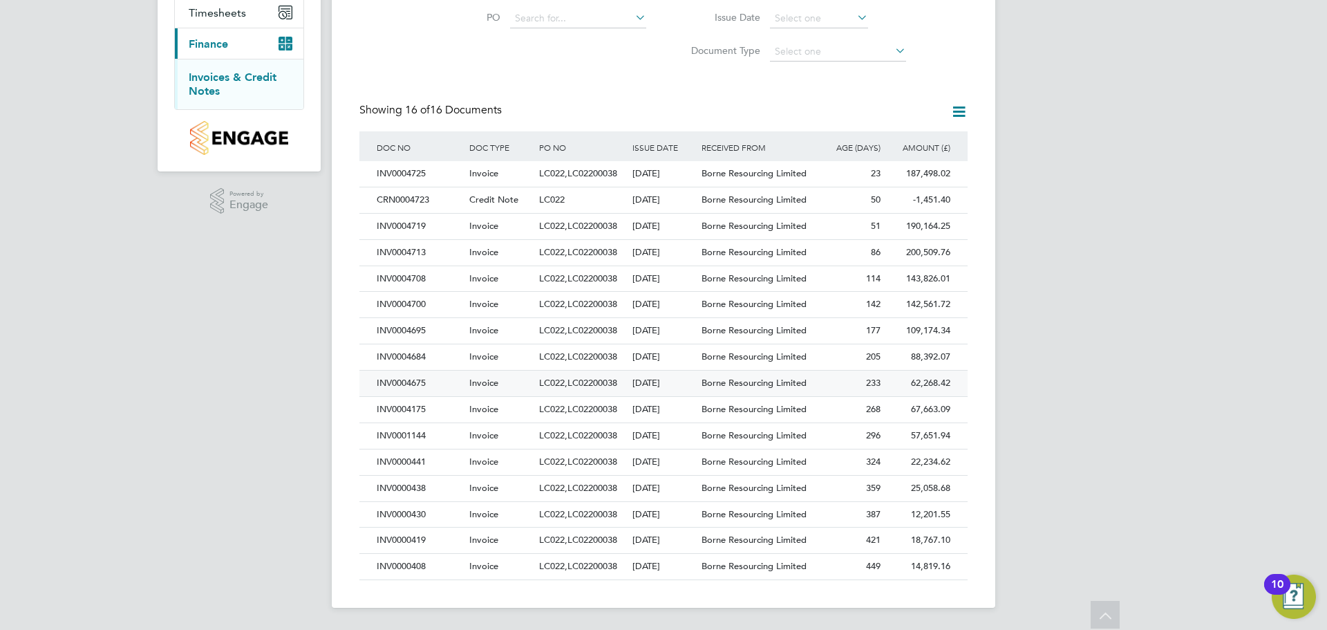
click at [808, 383] on div "Borne Resourcing Limited" at bounding box center [756, 383] width 116 height 26
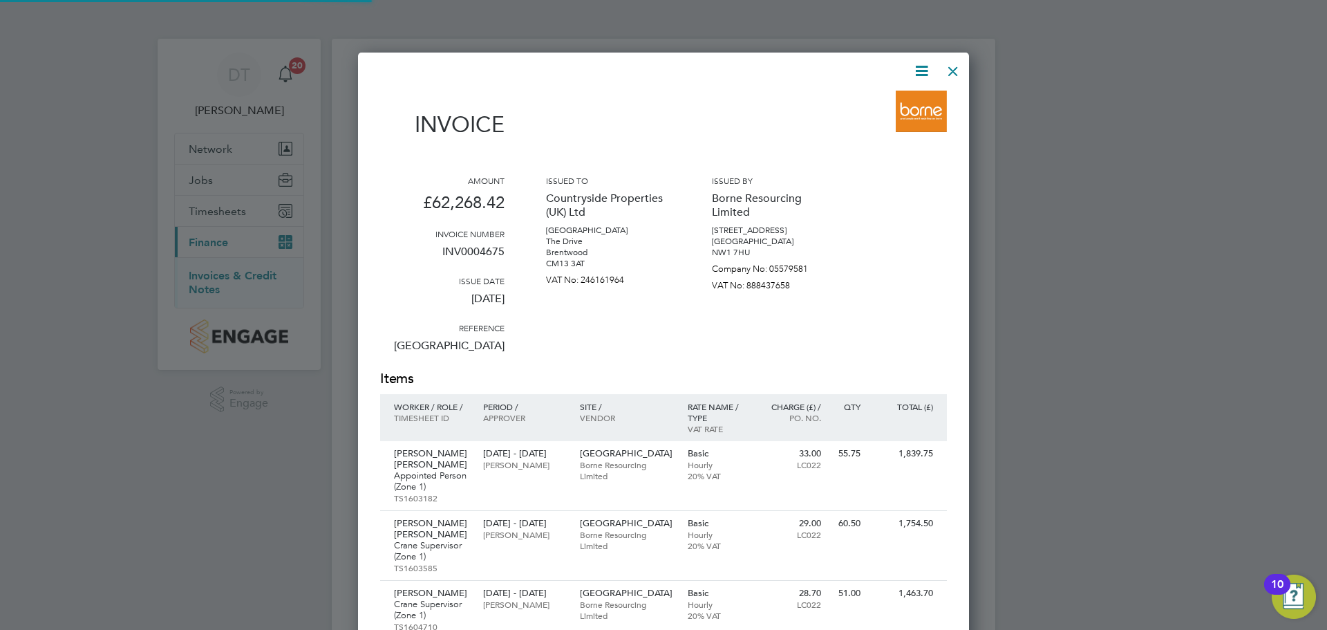
scroll to position [3409, 612]
click at [925, 72] on icon at bounding box center [921, 70] width 17 height 17
click at [892, 98] on li "Download Invoice" at bounding box center [879, 103] width 95 height 19
drag, startPoint x: 960, startPoint y: 68, endPoint x: 972, endPoint y: 73, distance: 13.3
click at [960, 68] on div at bounding box center [953, 67] width 25 height 25
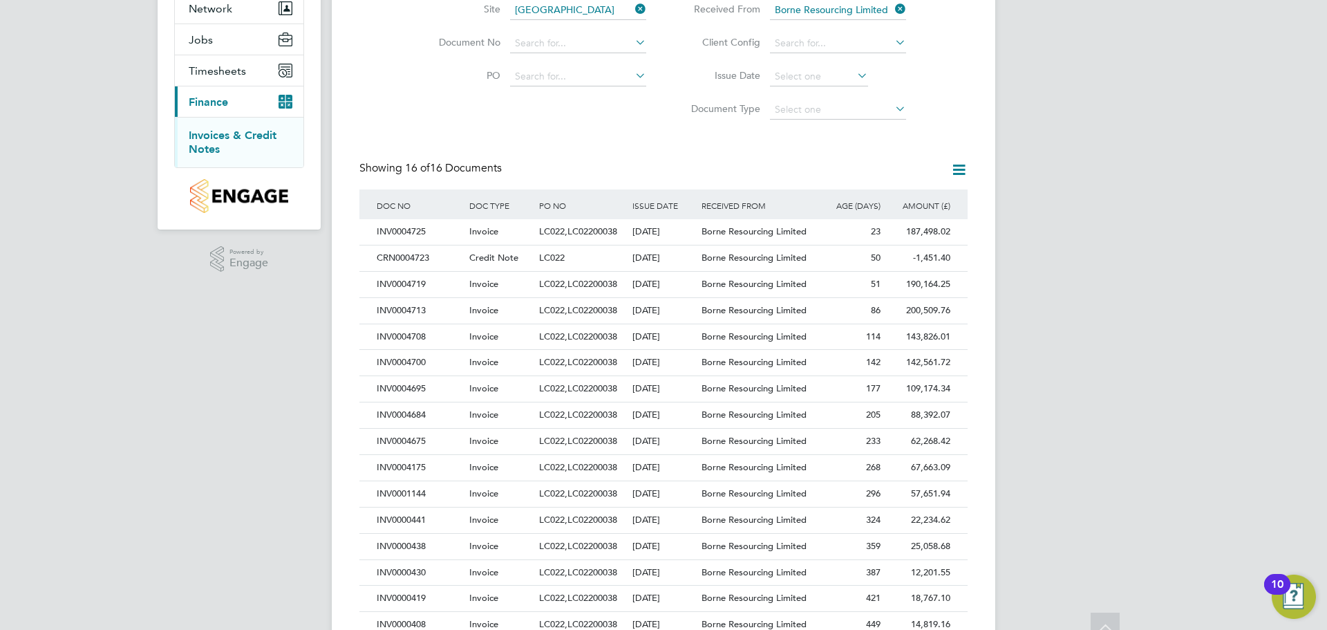
scroll to position [198, 0]
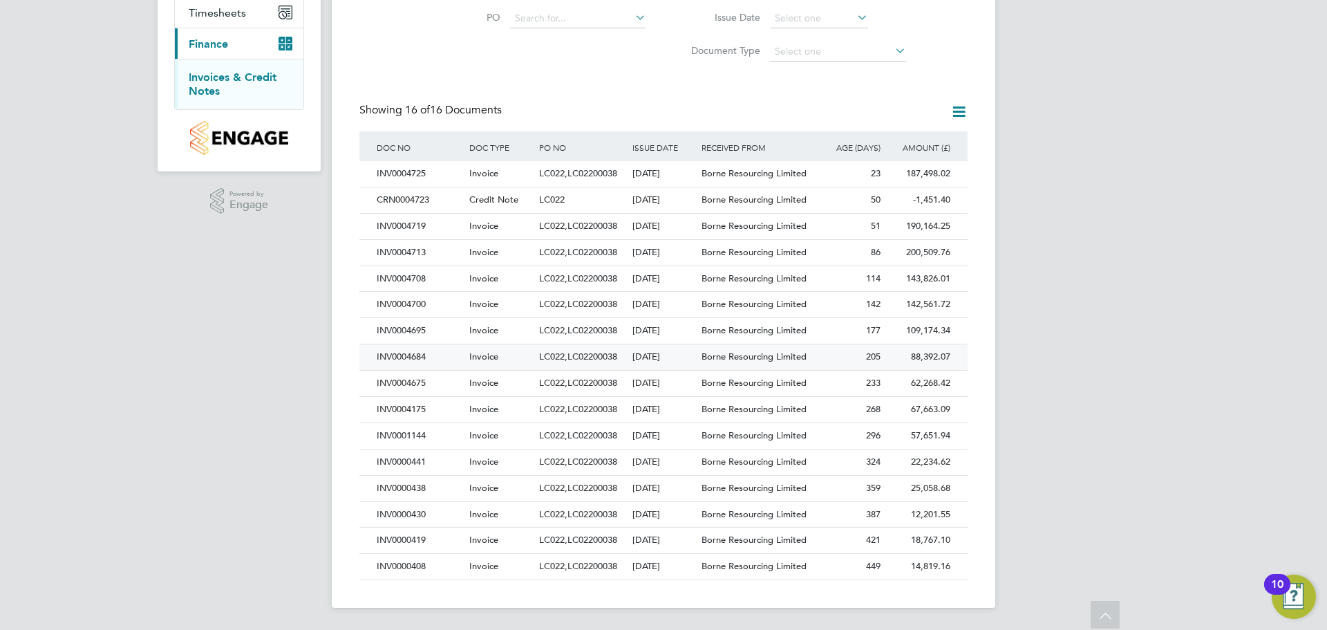
click at [894, 356] on div "88,392.07 Unpaid" at bounding box center [919, 357] width 70 height 26
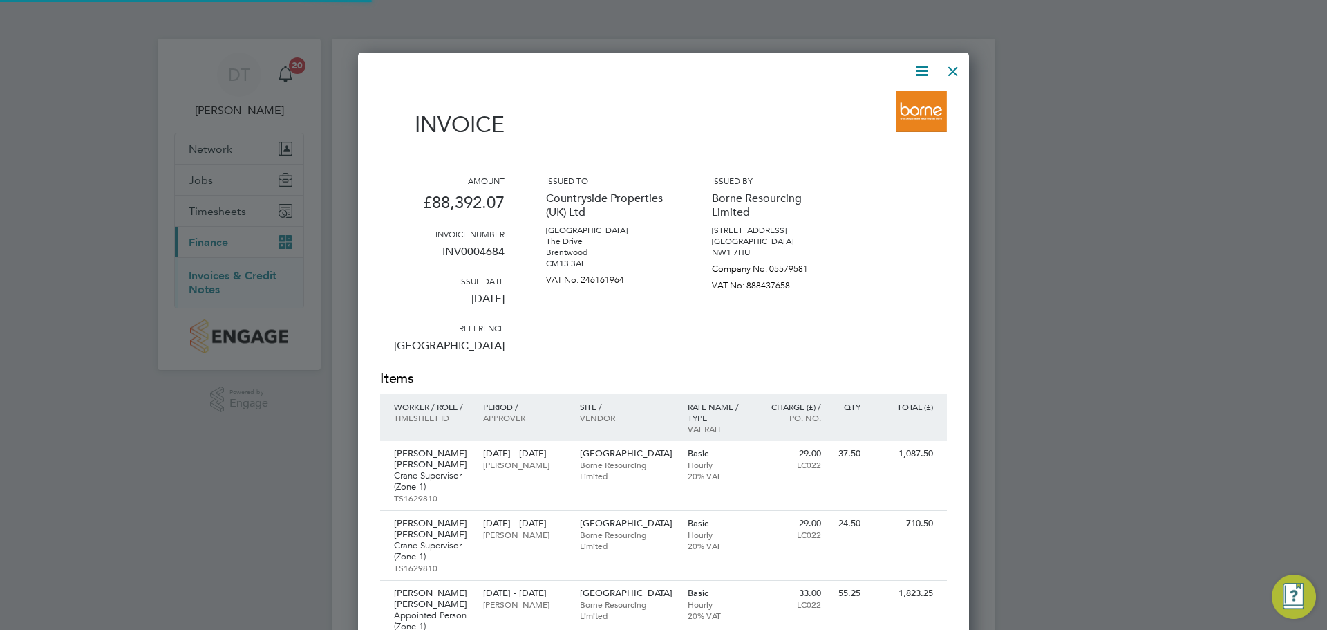
scroll to position [4026, 612]
click at [919, 74] on icon at bounding box center [921, 70] width 17 height 17
click at [873, 107] on li "Download Invoice" at bounding box center [879, 103] width 95 height 19
click at [1146, 162] on div at bounding box center [663, 315] width 1327 height 630
click at [957, 67] on div at bounding box center [953, 67] width 25 height 25
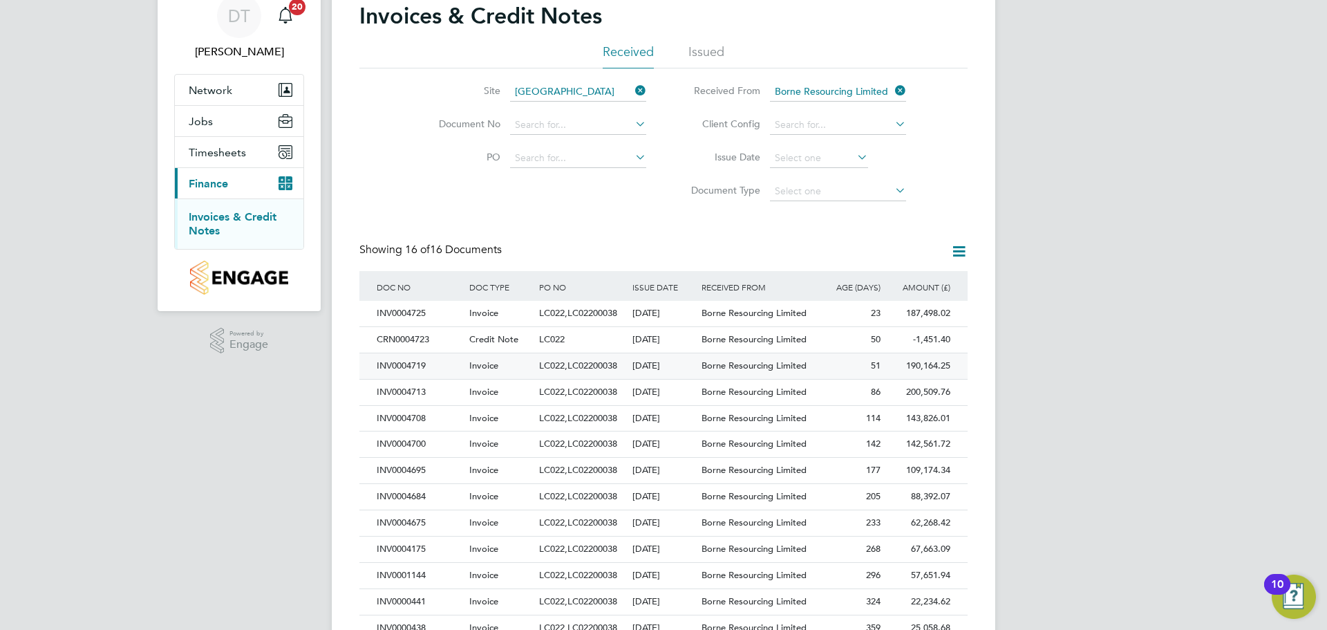
scroll to position [198, 0]
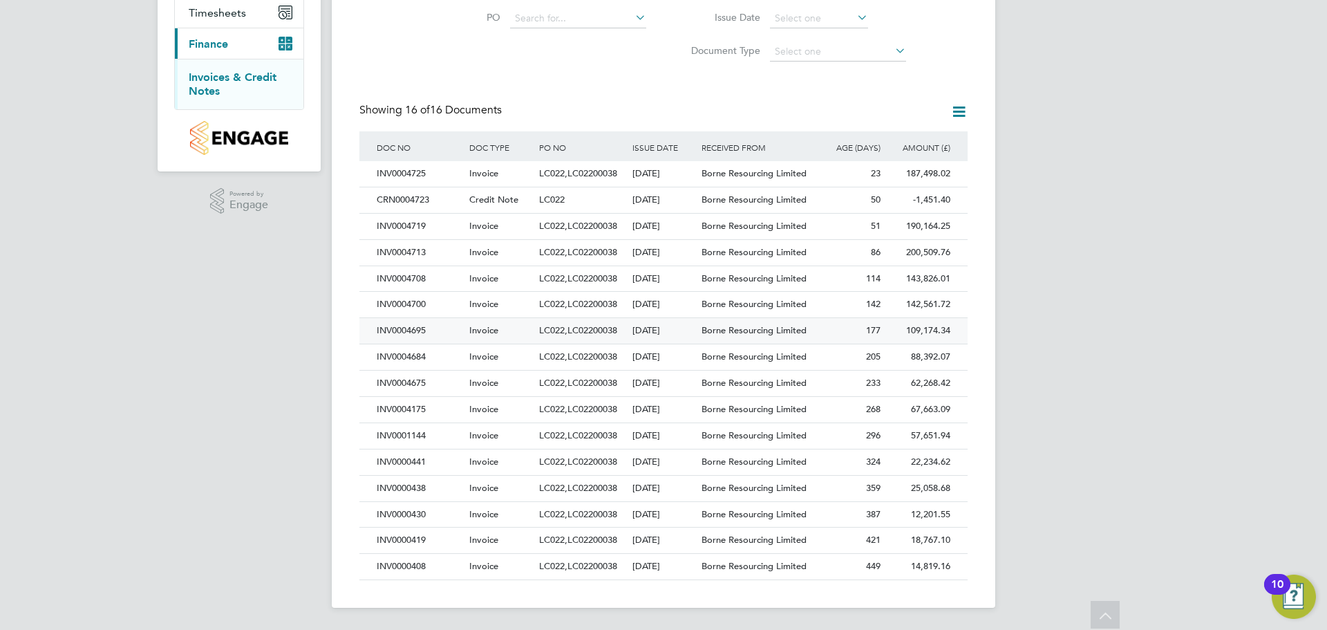
click at [775, 328] on span "Borne Resourcing Limited" at bounding box center [754, 330] width 105 height 12
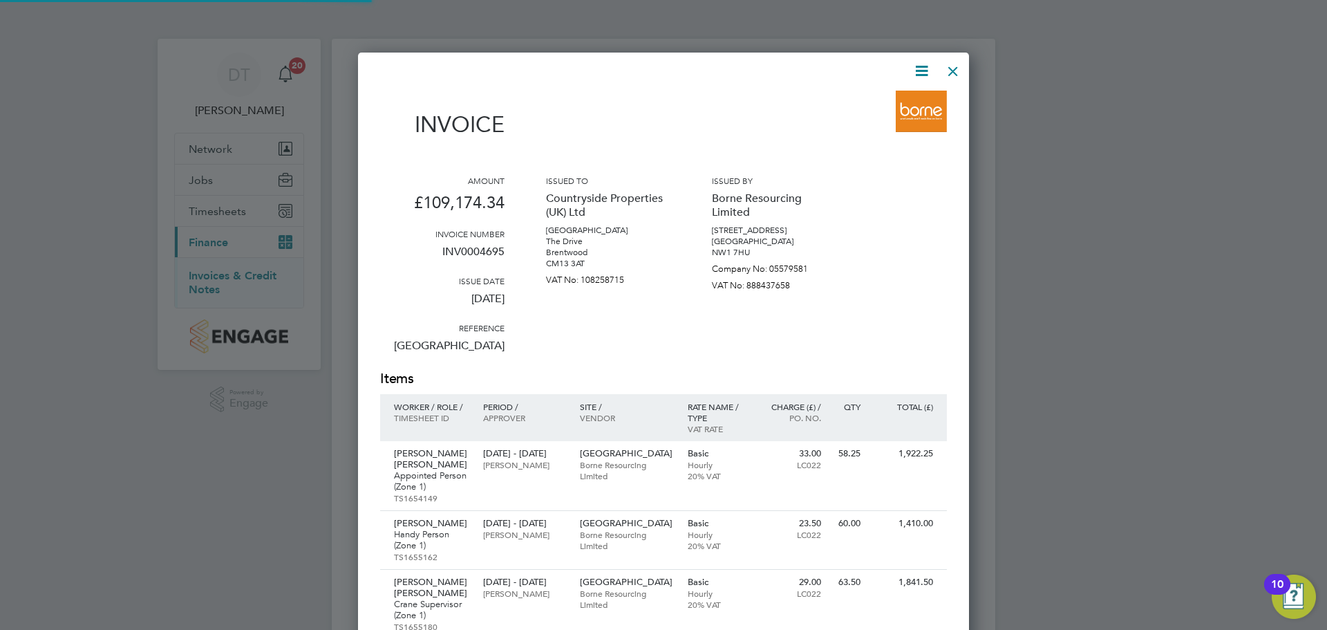
scroll to position [4907, 612]
click at [913, 64] on icon at bounding box center [921, 70] width 17 height 17
click at [872, 95] on li "Download Invoice" at bounding box center [879, 103] width 95 height 19
click at [1169, 109] on div at bounding box center [663, 315] width 1327 height 630
drag, startPoint x: 955, startPoint y: 64, endPoint x: 966, endPoint y: 88, distance: 26.3
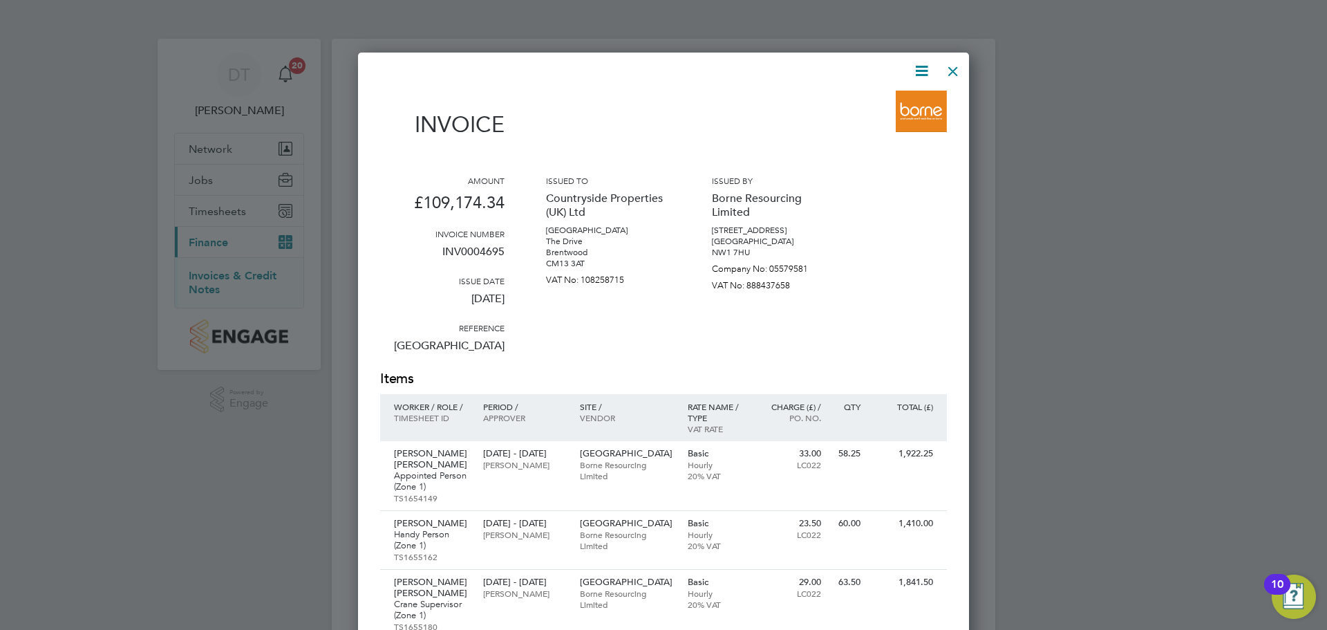
click at [955, 64] on div at bounding box center [953, 67] width 25 height 25
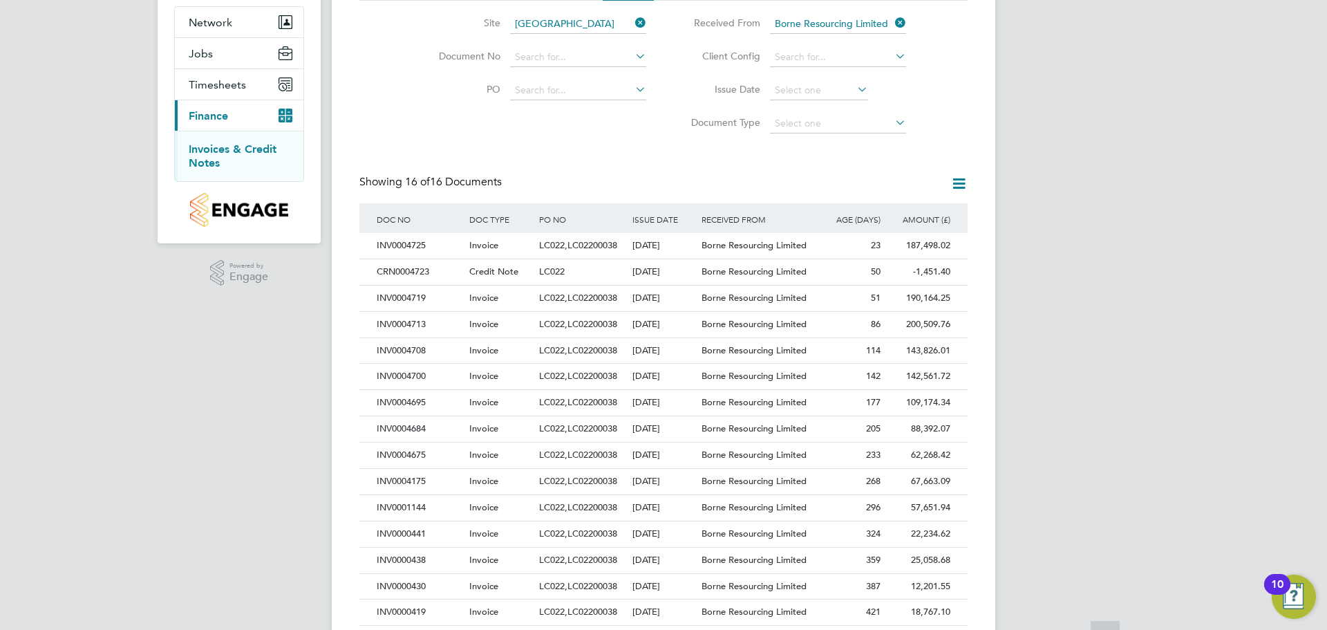
scroll to position [198, 0]
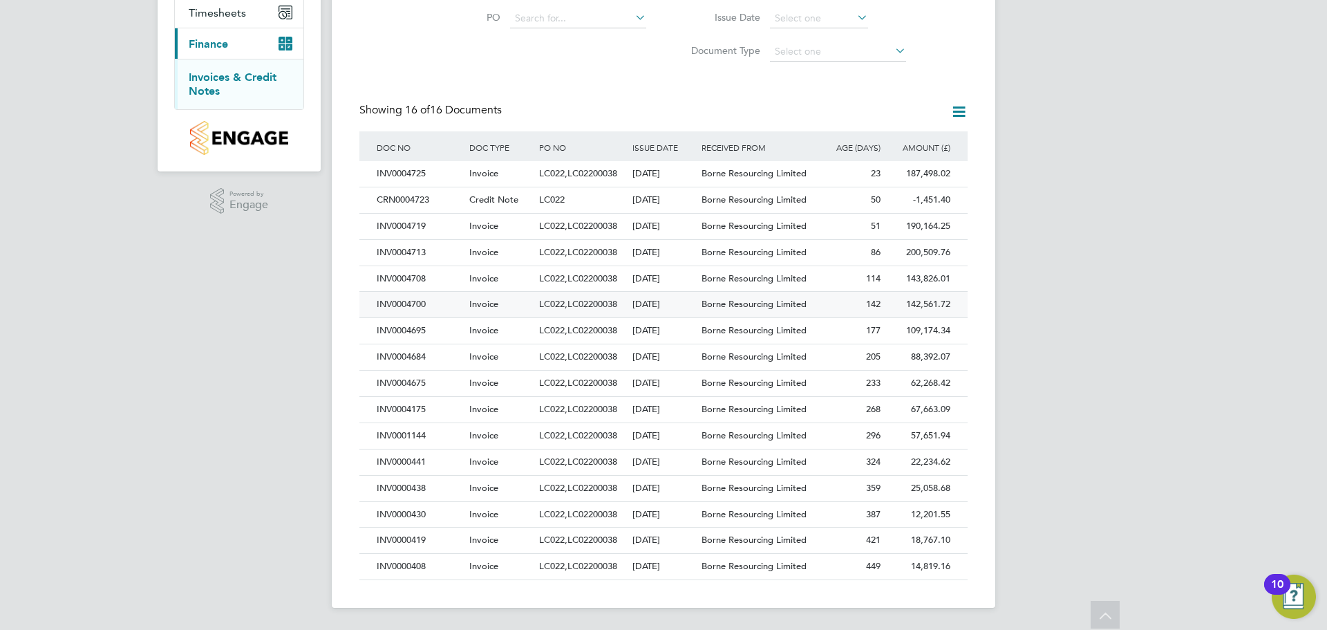
click at [809, 305] on div "Borne Resourcing Limited" at bounding box center [756, 305] width 116 height 26
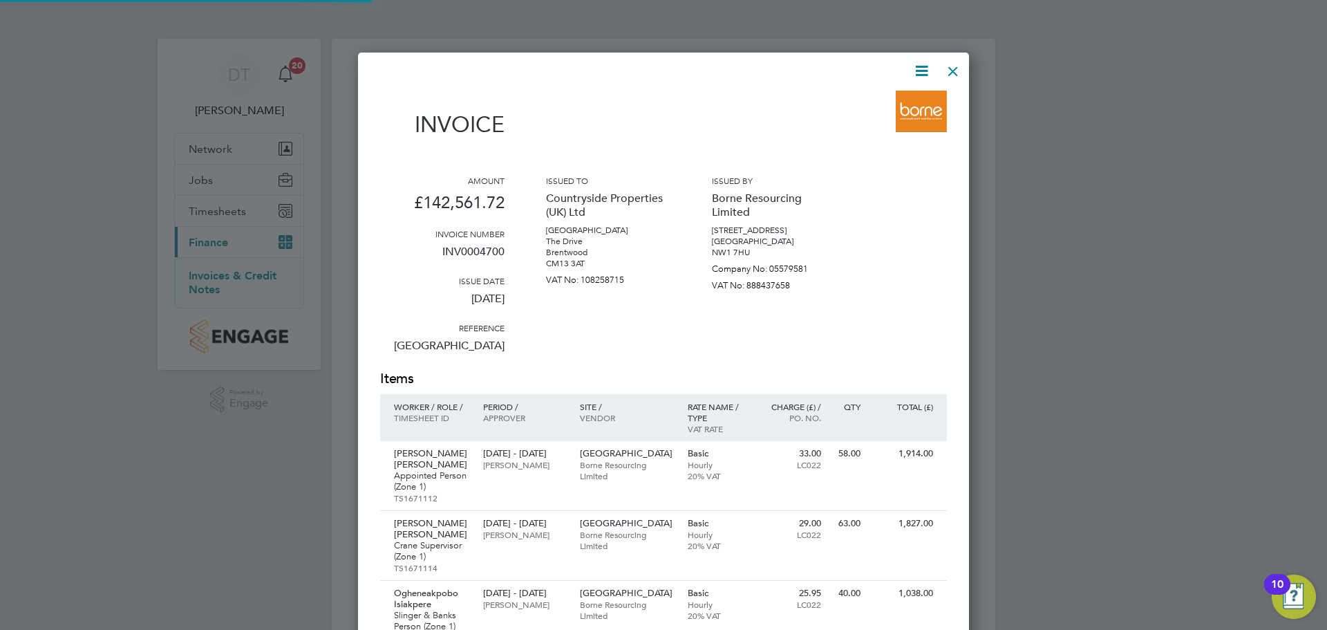
scroll to position [6193, 612]
click at [923, 73] on icon at bounding box center [921, 70] width 17 height 17
click at [879, 101] on li "Download Invoice" at bounding box center [879, 103] width 95 height 19
